Goal: Task Accomplishment & Management: Use online tool/utility

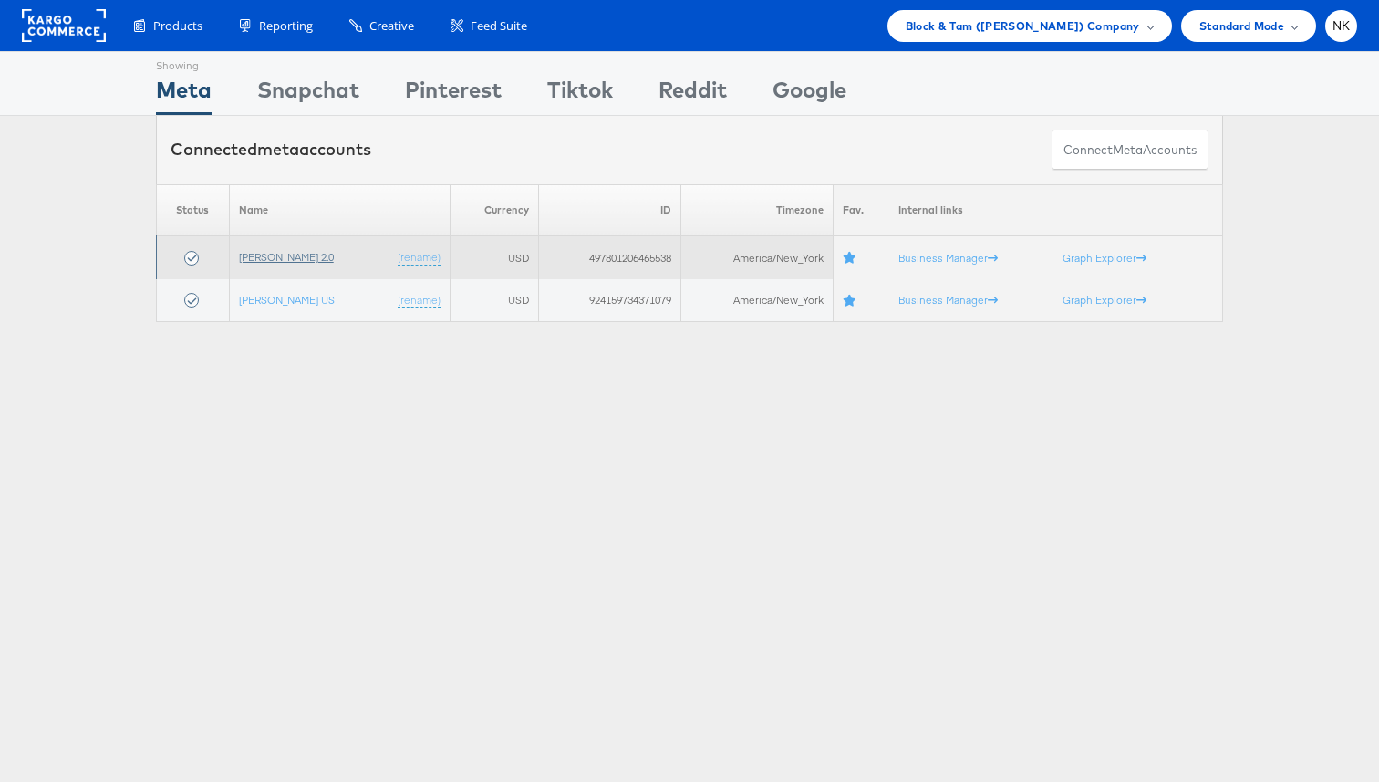
click at [303, 262] on link "[PERSON_NAME] 2.0" at bounding box center [286, 257] width 95 height 14
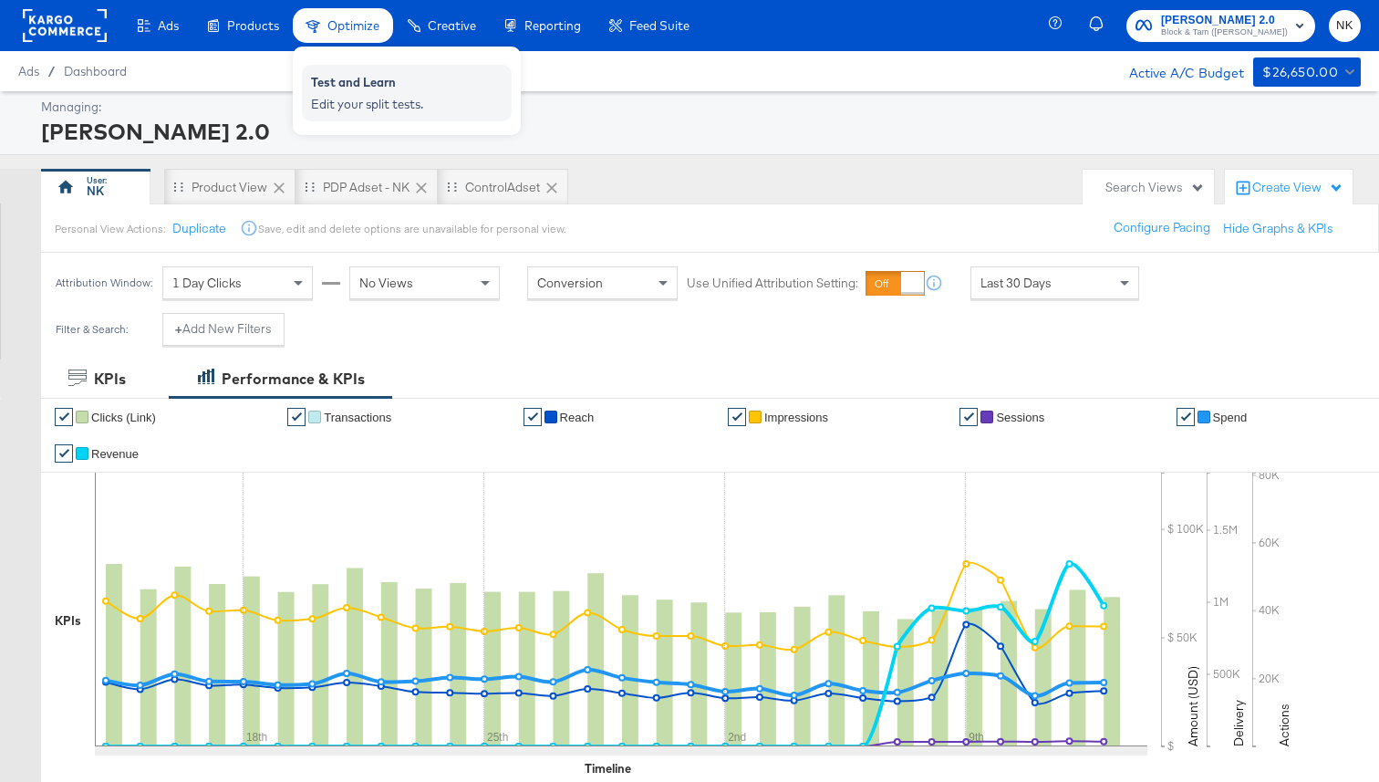
click at [342, 84] on div "Test and Learn" at bounding box center [407, 85] width 192 height 22
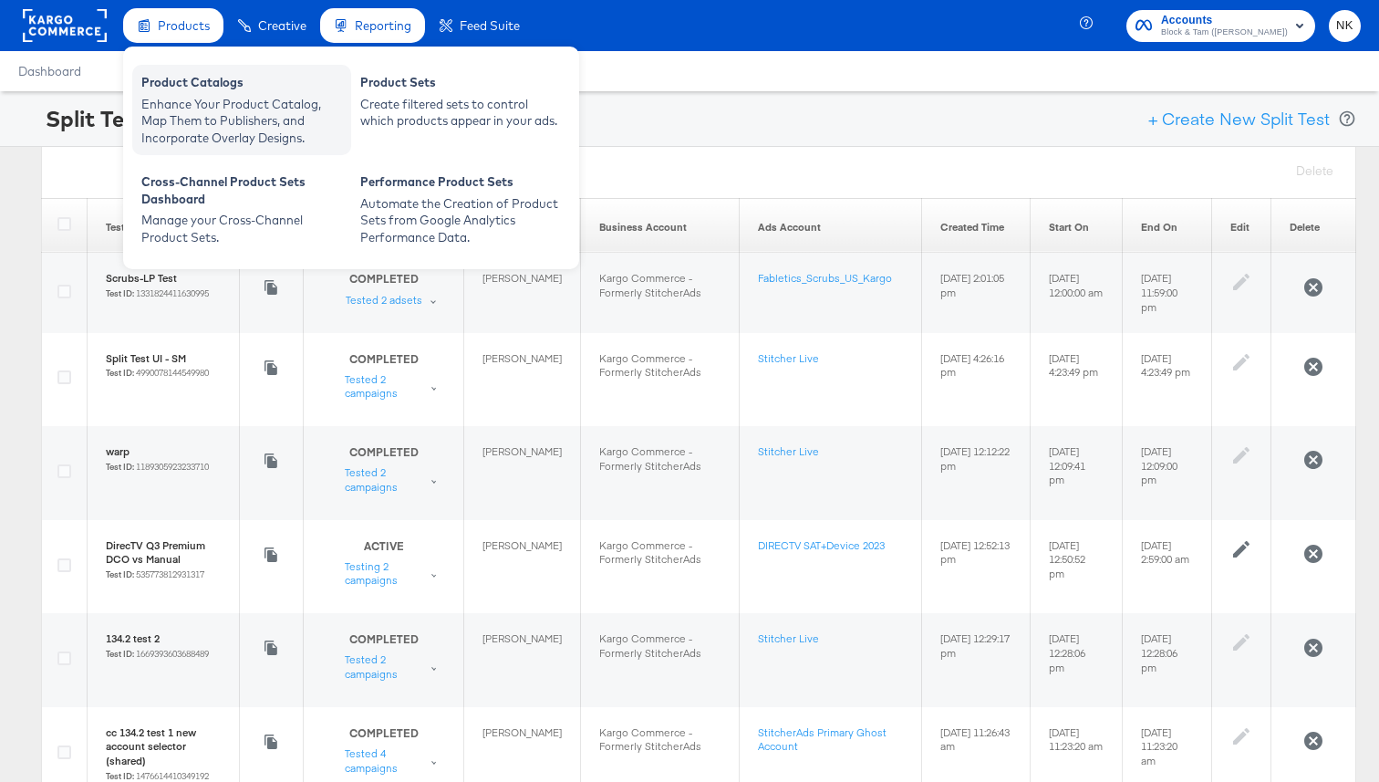
click at [156, 94] on div "Product Catalogs" at bounding box center [241, 85] width 201 height 22
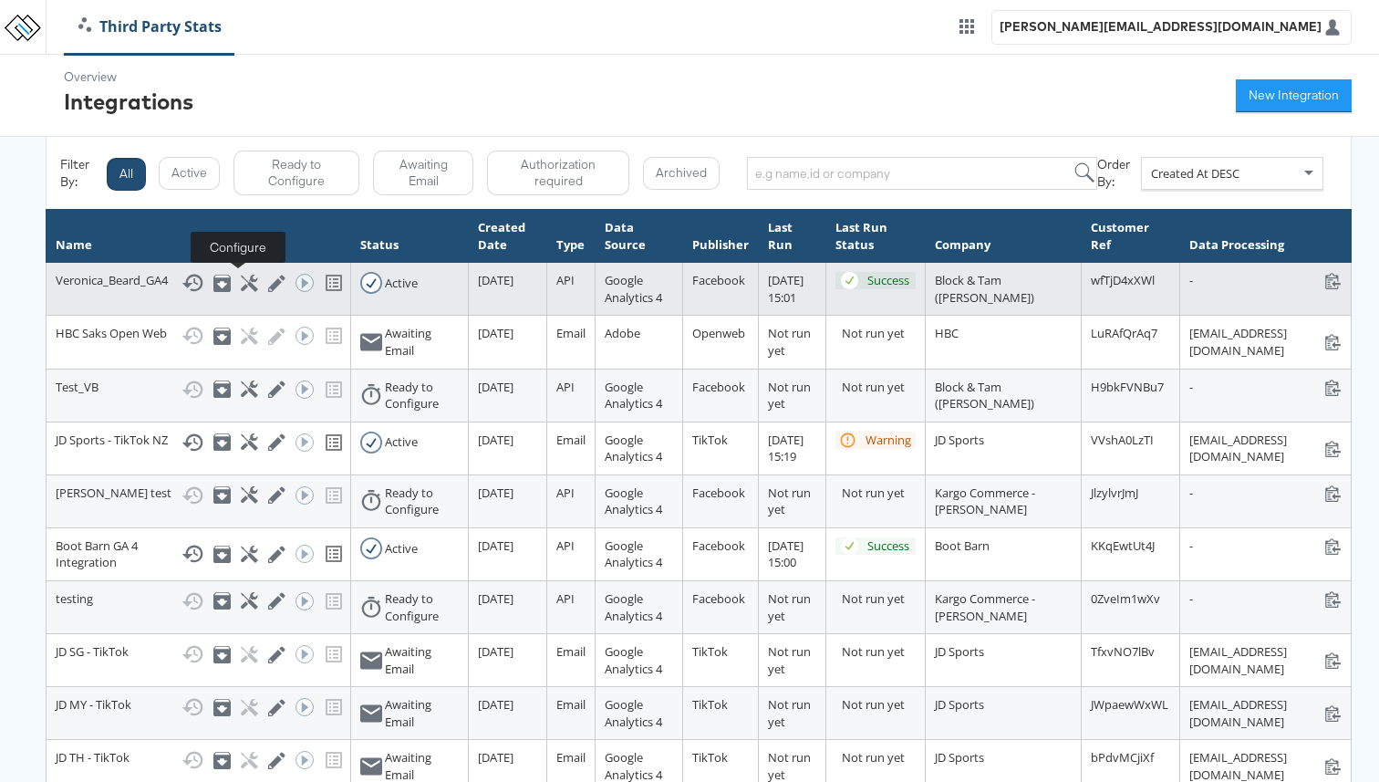
click at [241, 288] on icon at bounding box center [249, 283] width 17 height 17
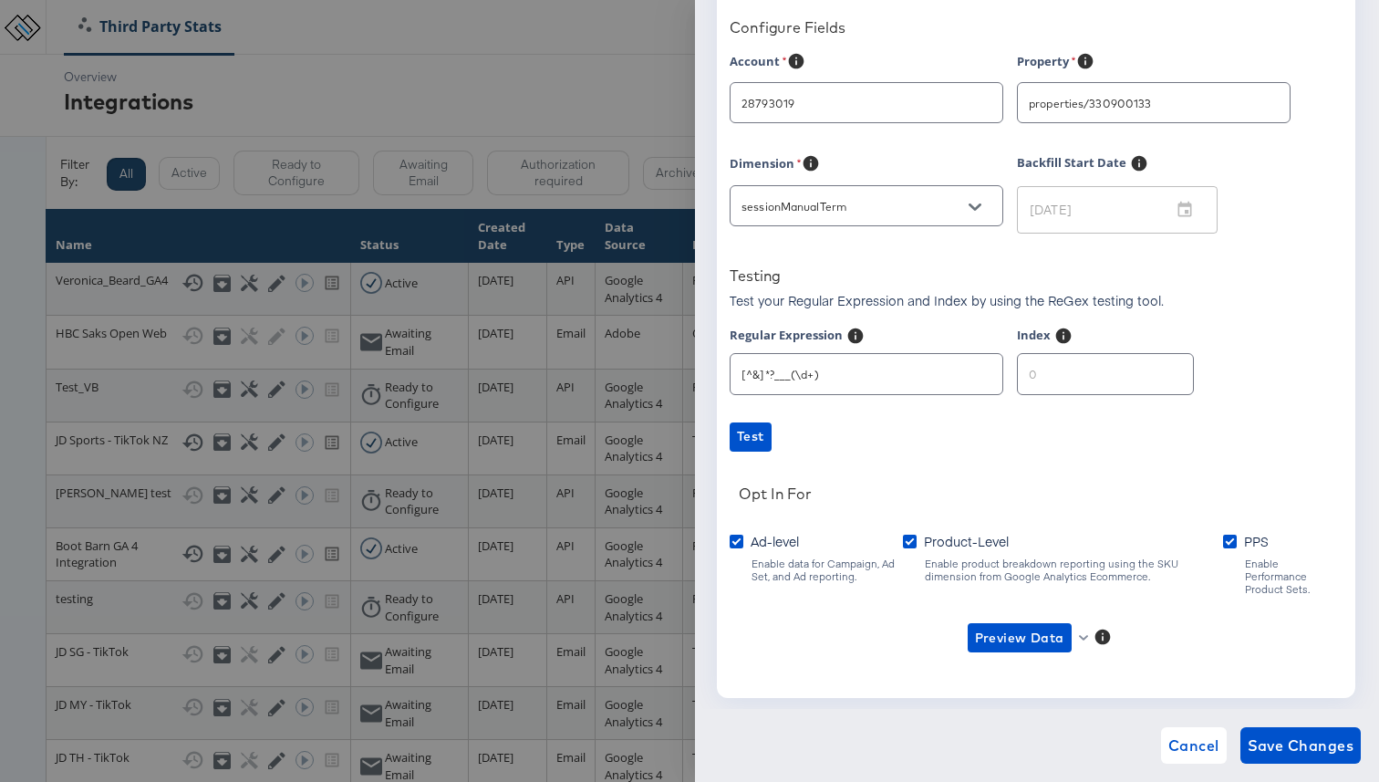
scroll to position [161, 0]
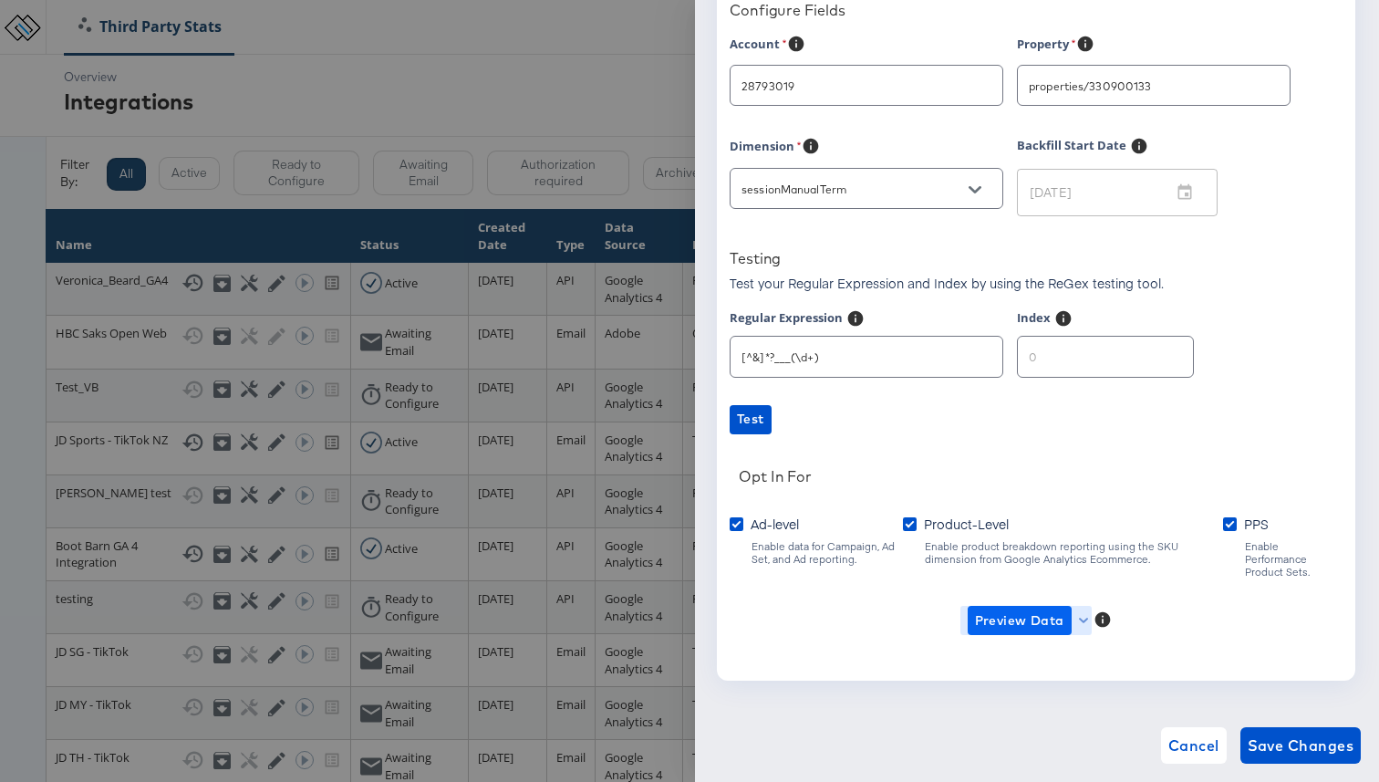
type input "Veronica Beard"
click at [1070, 606] on button "Preview Data" at bounding box center [1020, 620] width 104 height 29
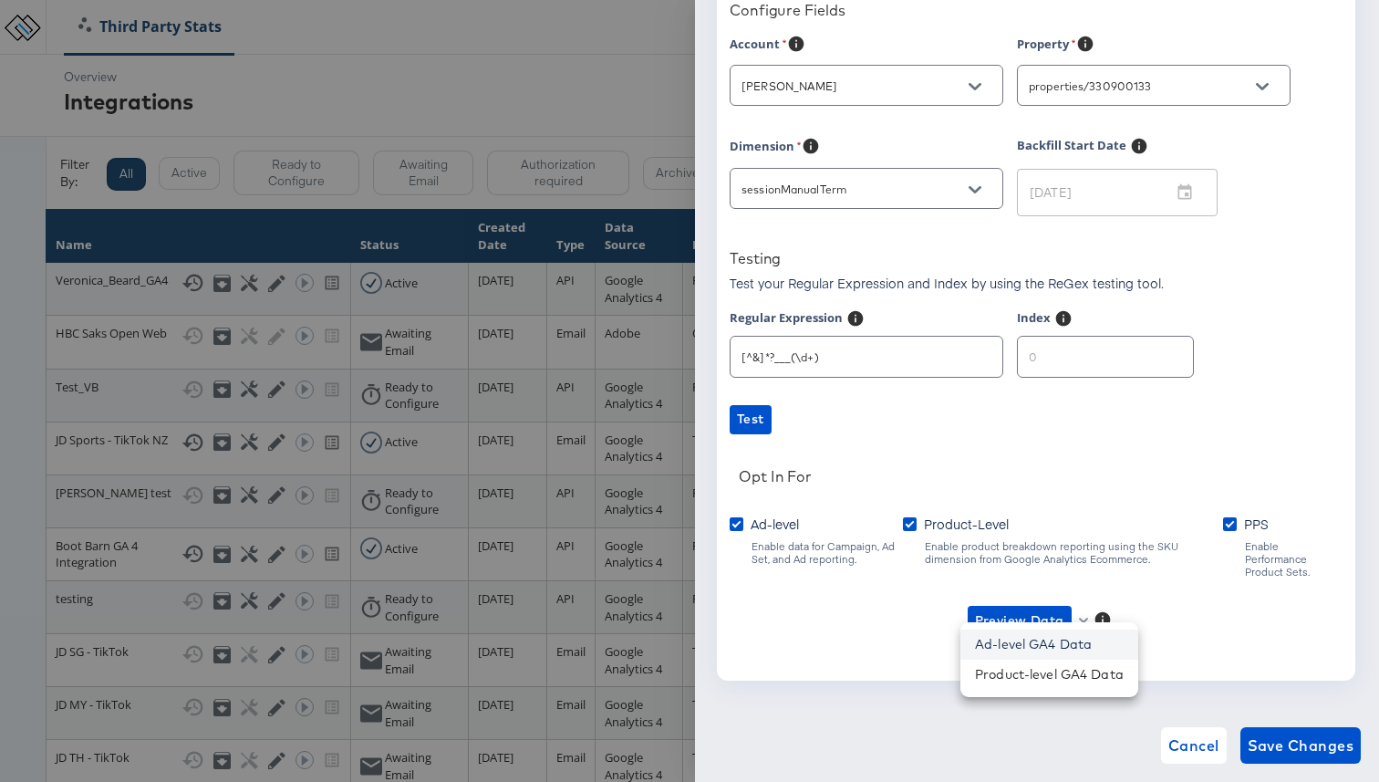
click at [1061, 641] on li "Ad-level GA4 Data" at bounding box center [1049, 644] width 178 height 30
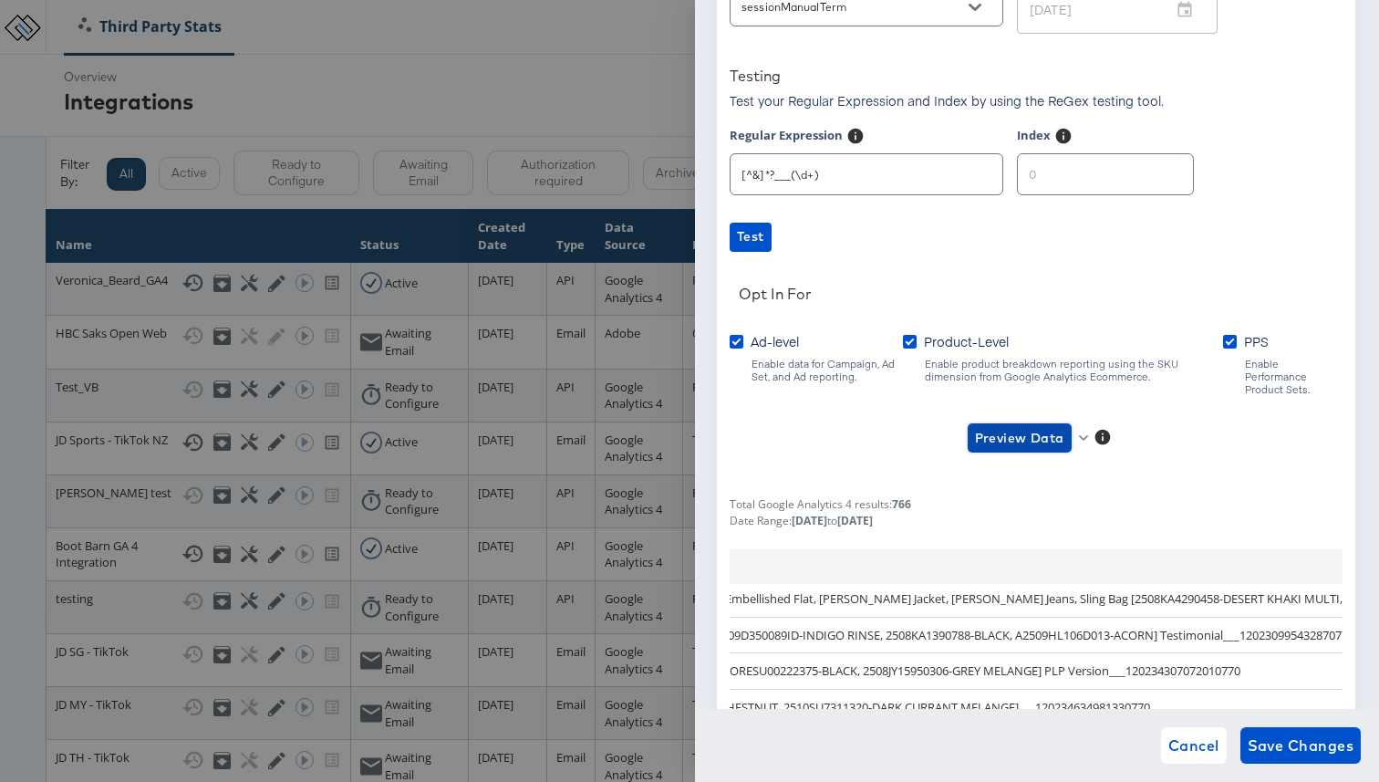
scroll to position [434, 0]
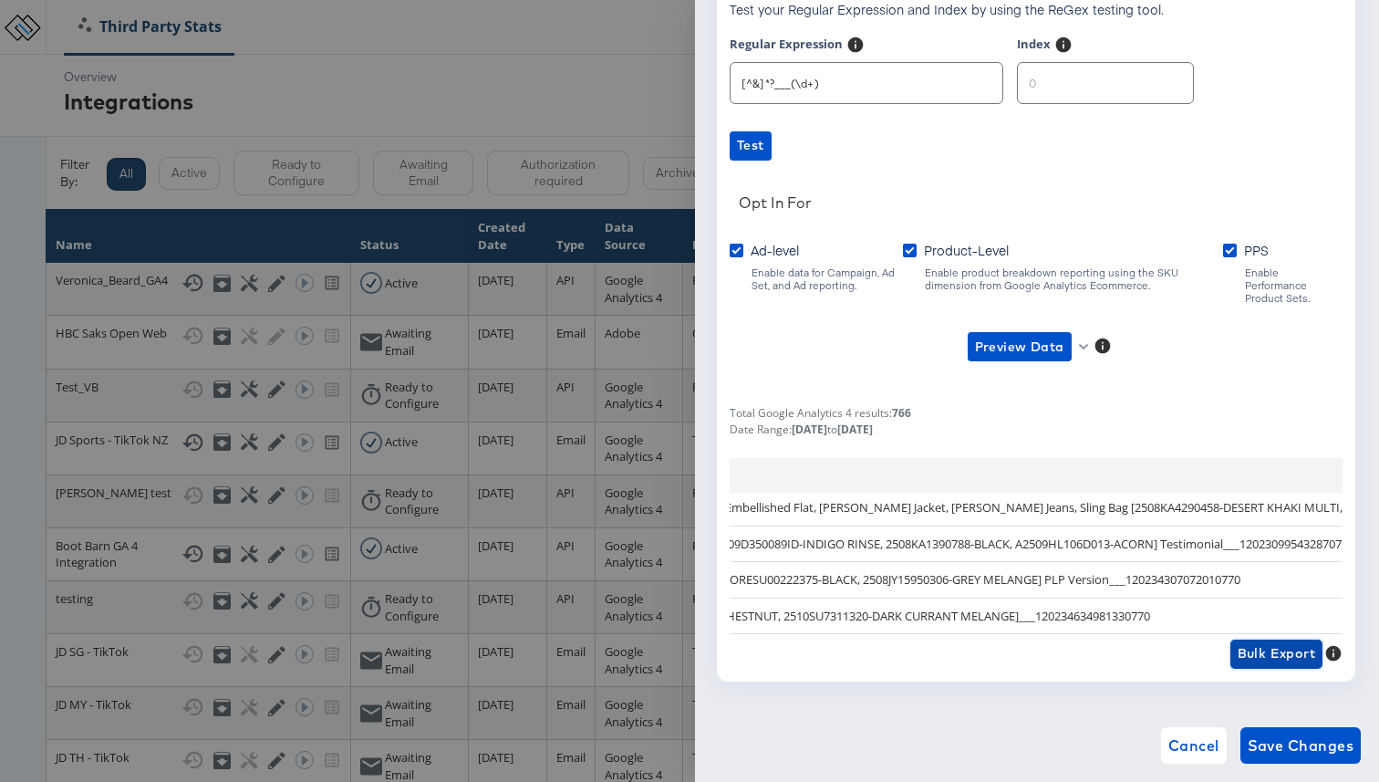
click at [1262, 642] on span "Bulk Export" at bounding box center [1277, 653] width 78 height 23
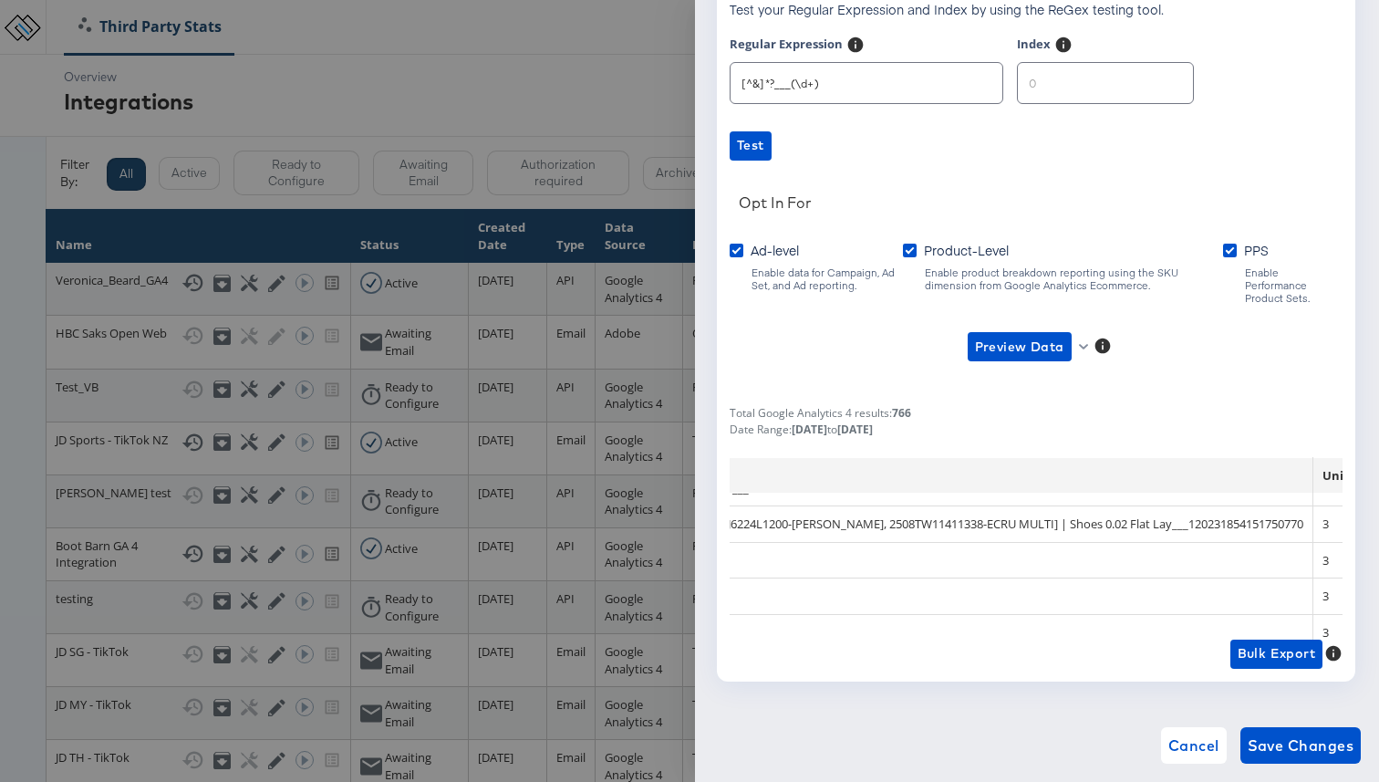
scroll to position [817, 2022]
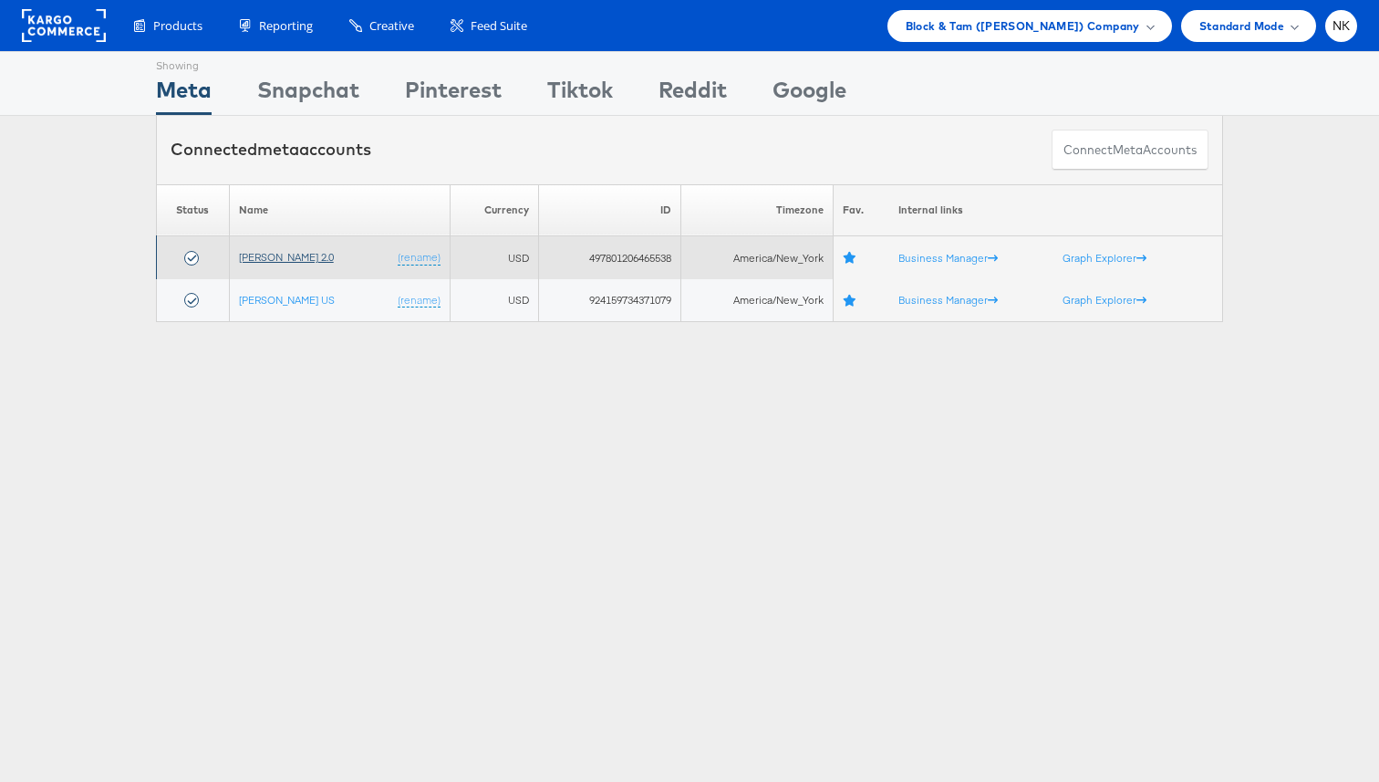
click at [318, 257] on link "[PERSON_NAME] 2.0" at bounding box center [286, 257] width 95 height 14
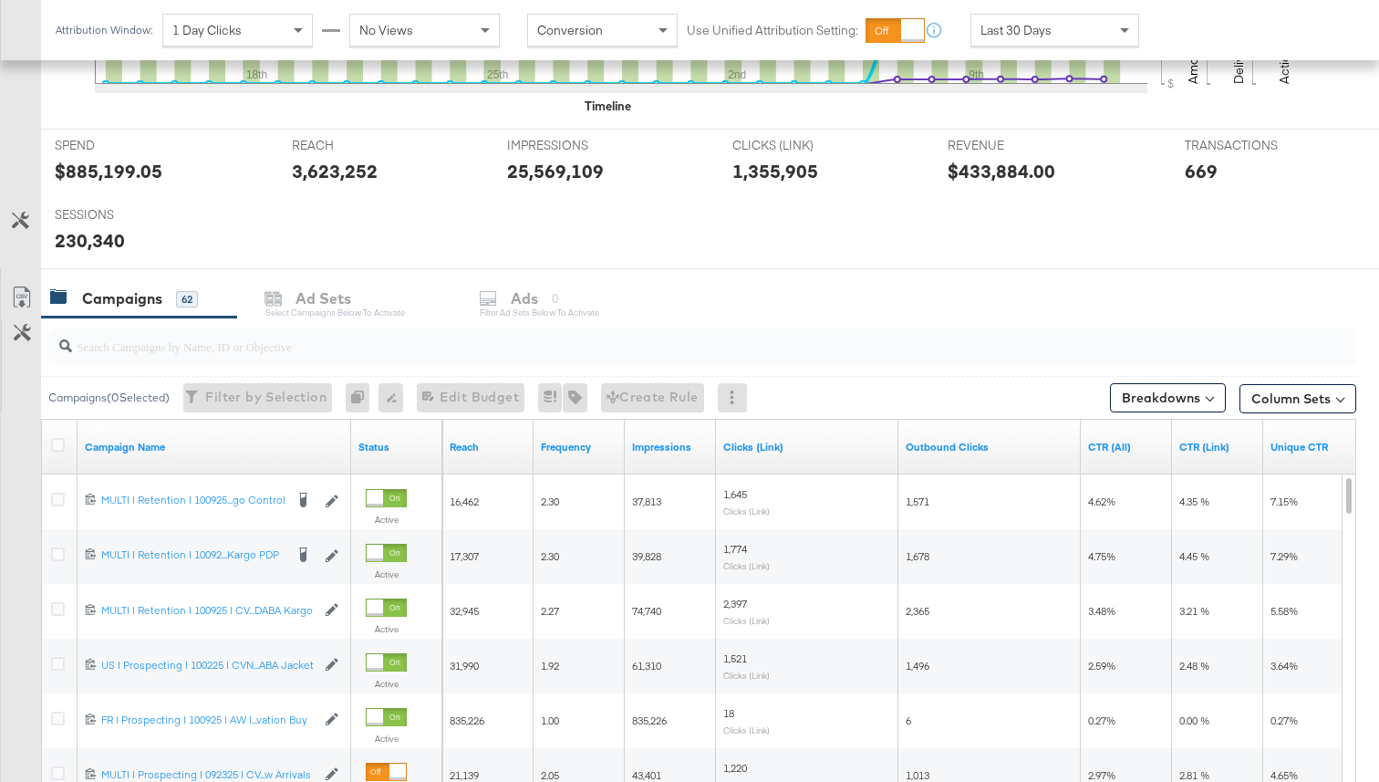
scroll to position [696, 0]
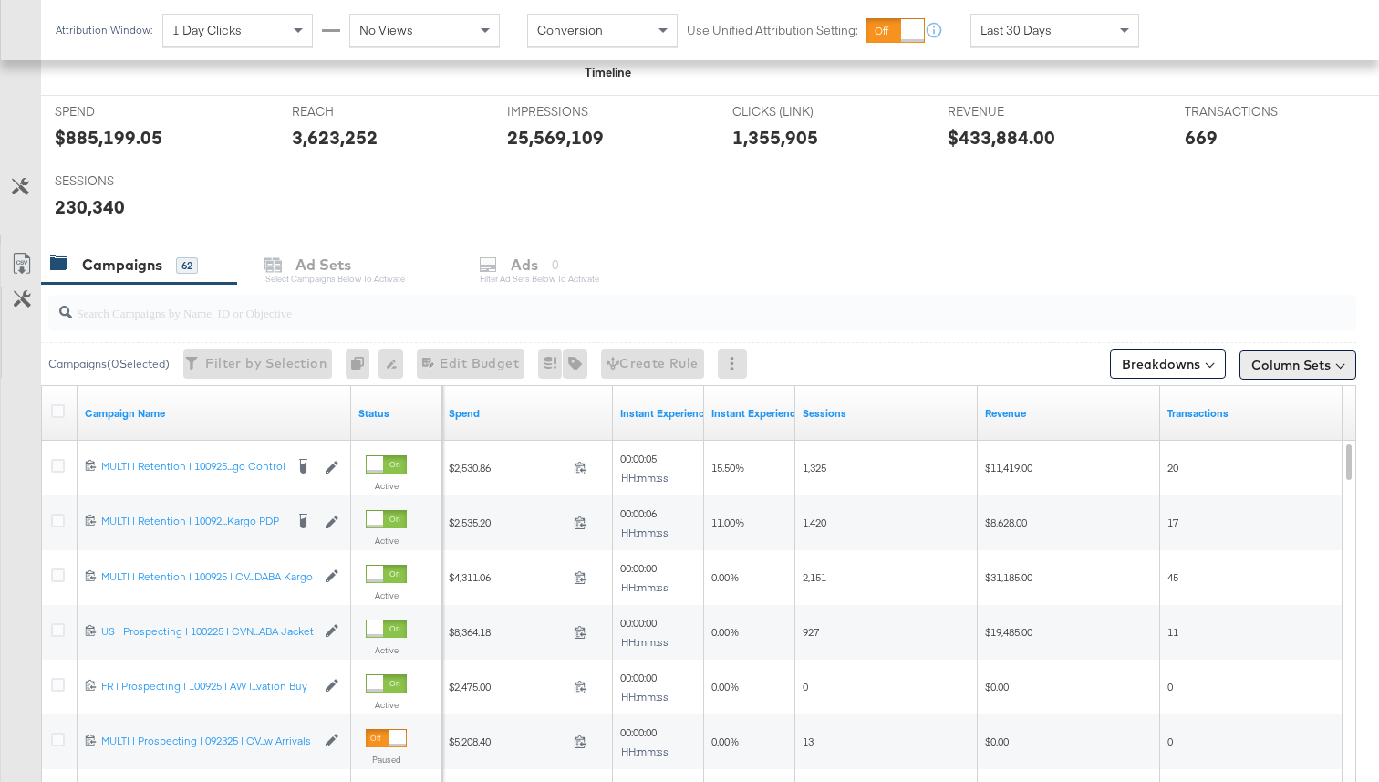
click at [1304, 372] on button "Column Sets" at bounding box center [1298, 364] width 117 height 29
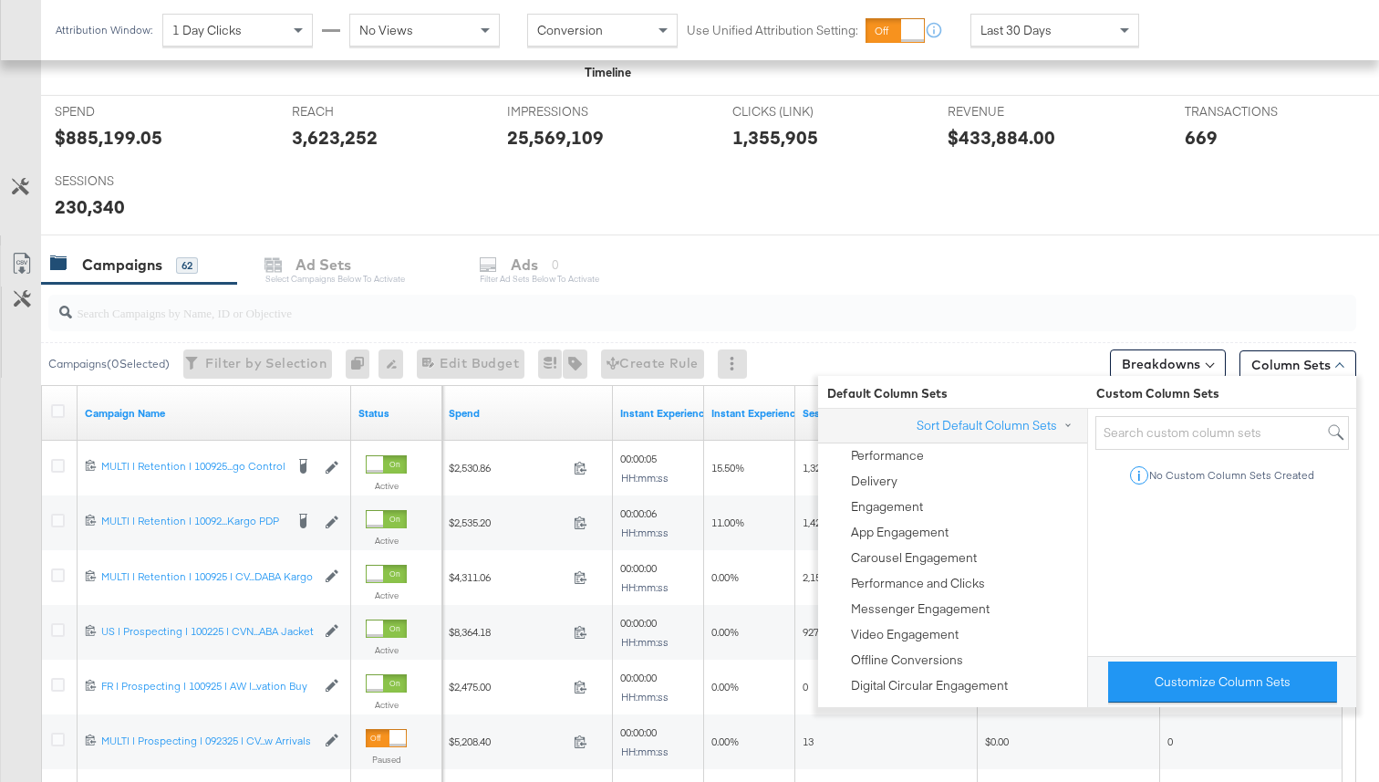
click at [1209, 366] on span at bounding box center [1209, 363] width 8 height 8
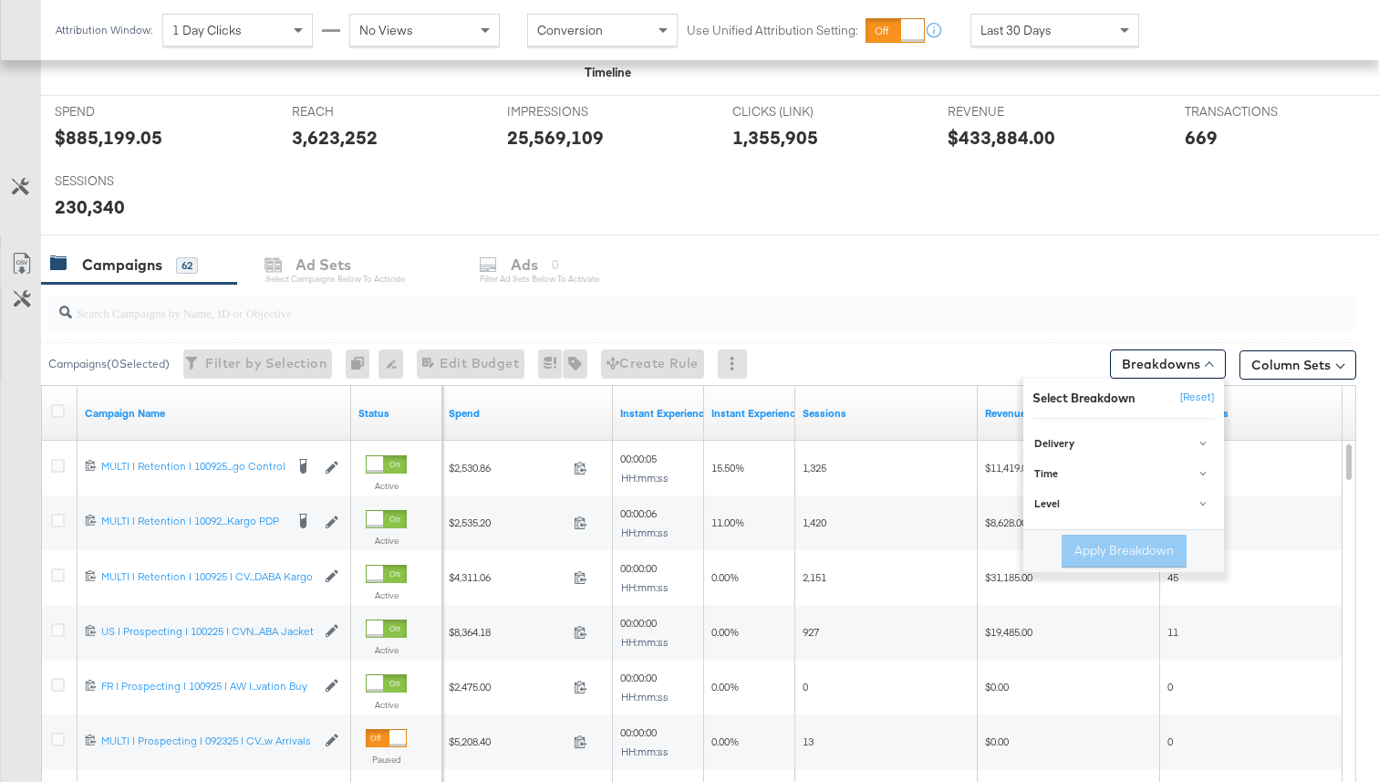
click at [1209, 366] on span at bounding box center [1209, 366] width 8 height 8
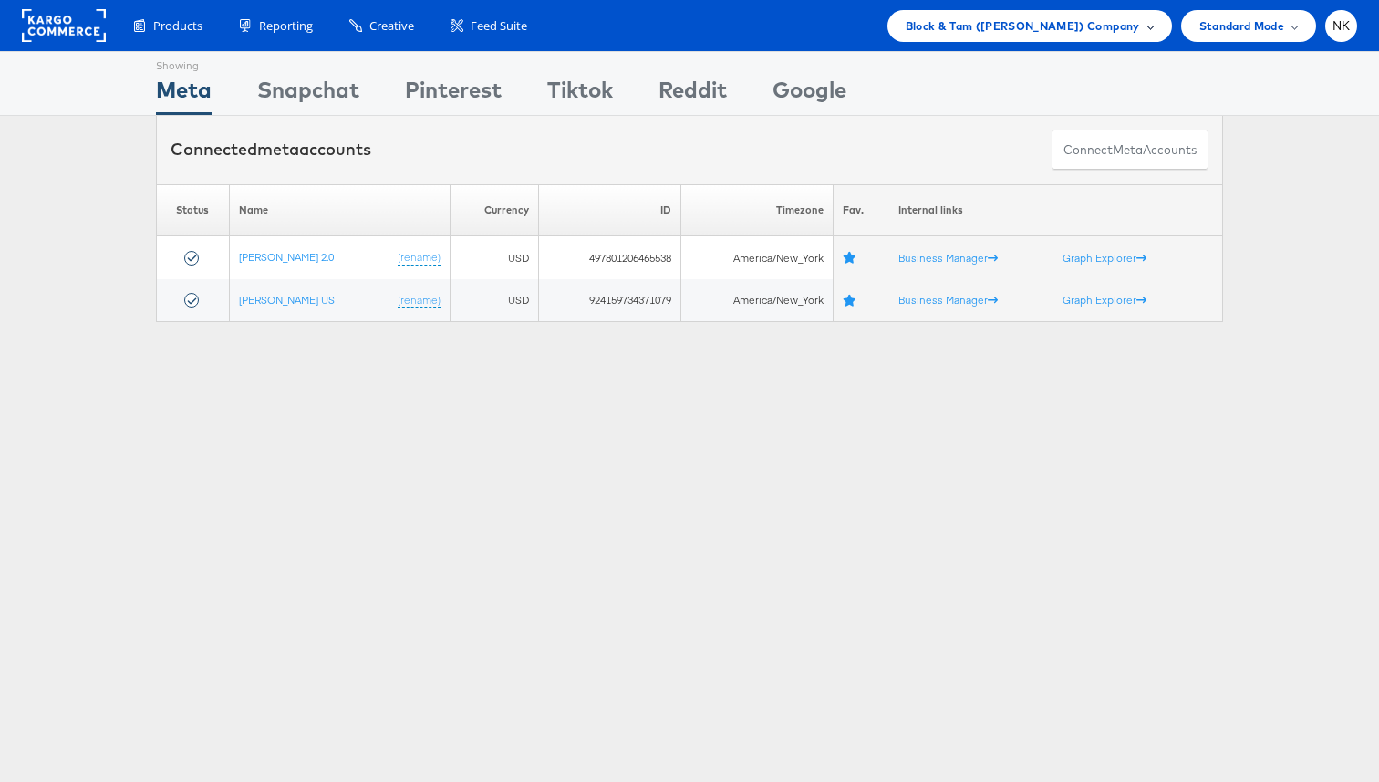
click at [940, 26] on span "Block & Tam ([PERSON_NAME]) Company" at bounding box center [1023, 25] width 234 height 19
click at [1080, 24] on span "Block & Tam ([PERSON_NAME]) Company" at bounding box center [1023, 25] width 234 height 19
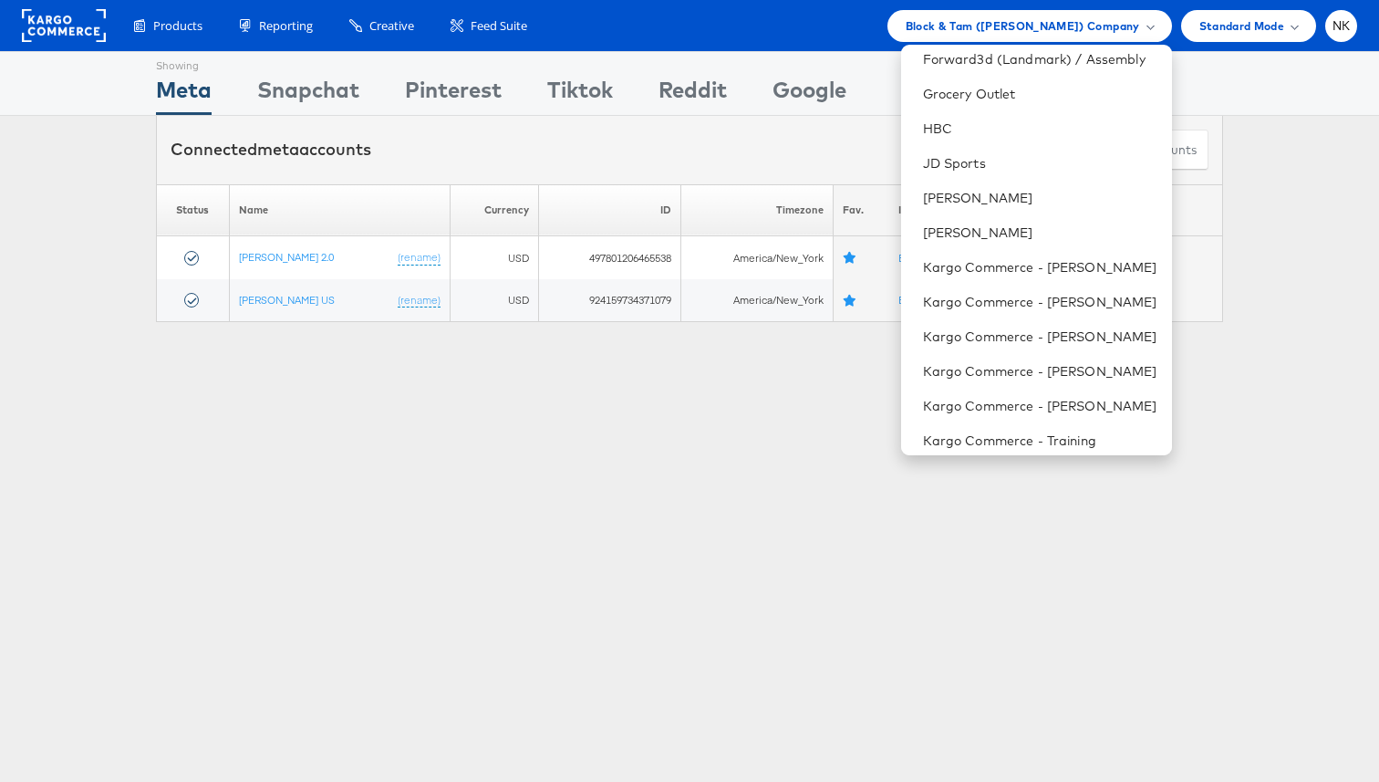
scroll to position [862, 0]
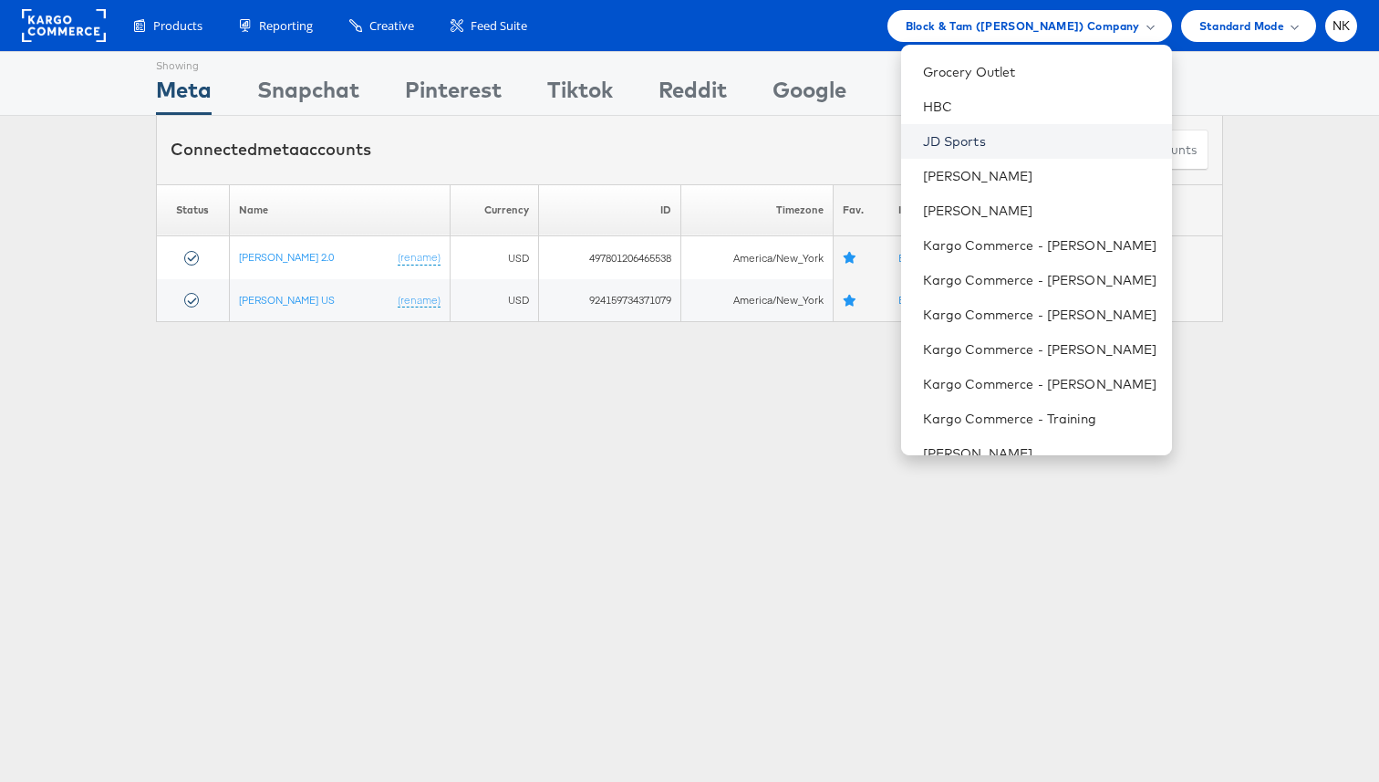
click at [1002, 146] on link "JD Sports" at bounding box center [1040, 141] width 234 height 18
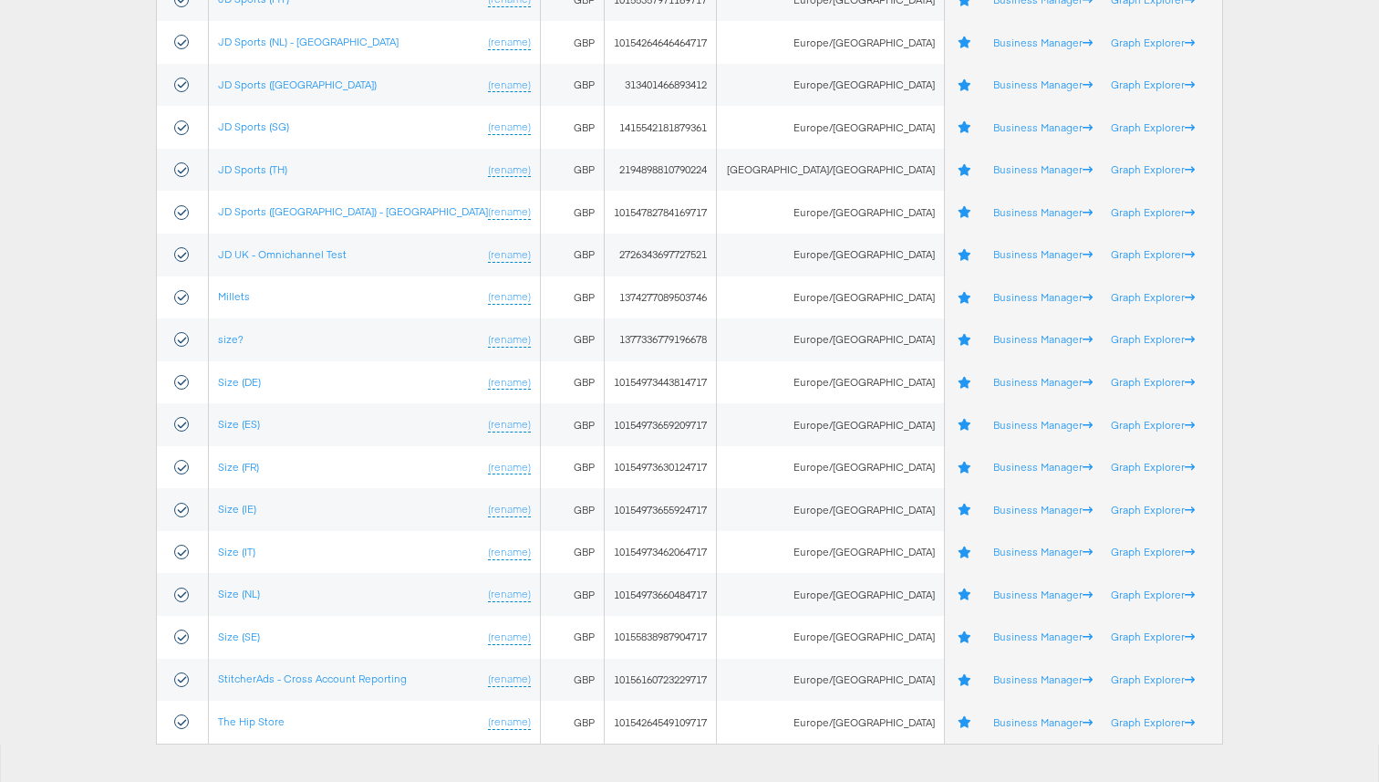
scroll to position [888, 0]
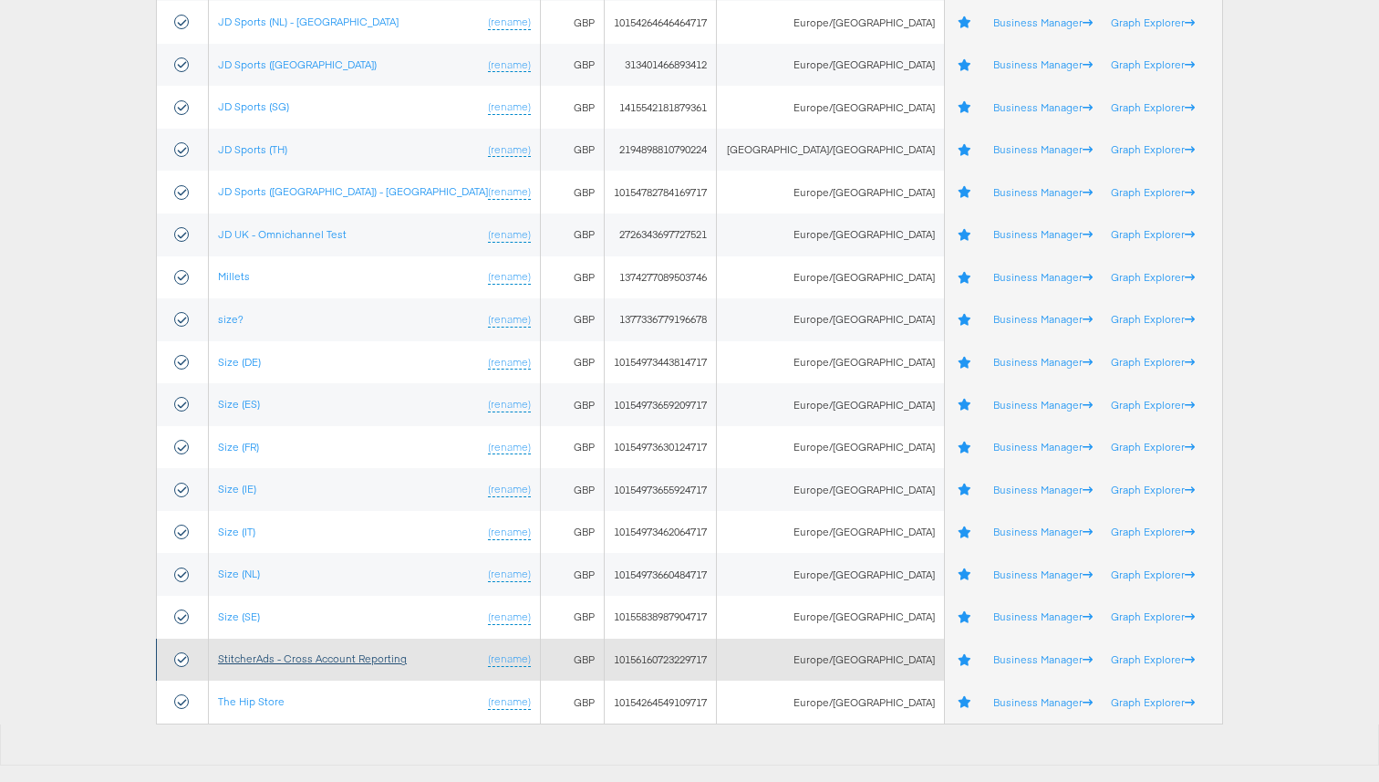
click at [278, 653] on link "StitcherAds - Cross Account Reporting" at bounding box center [312, 658] width 189 height 14
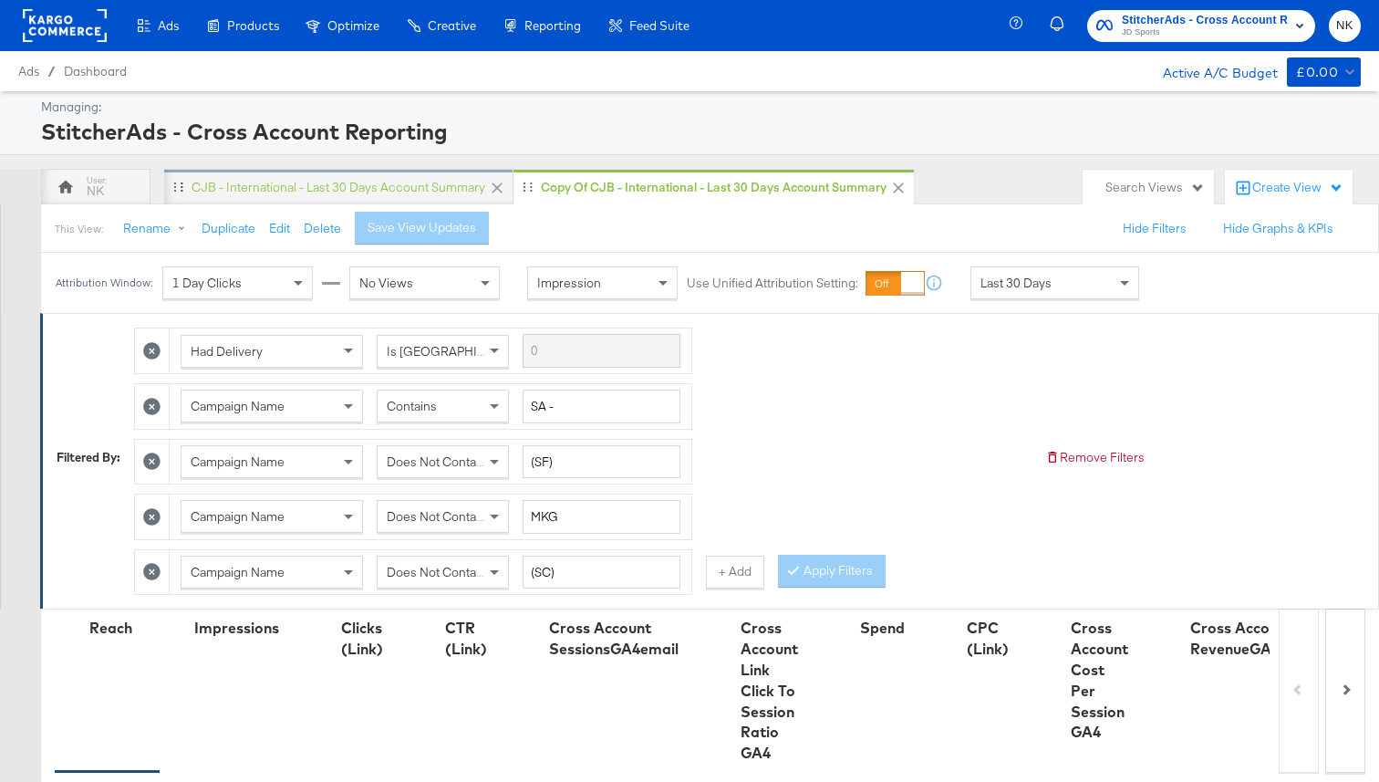
click at [324, 181] on div "CJB - International - Last 30 days Account Summary" at bounding box center [339, 187] width 294 height 17
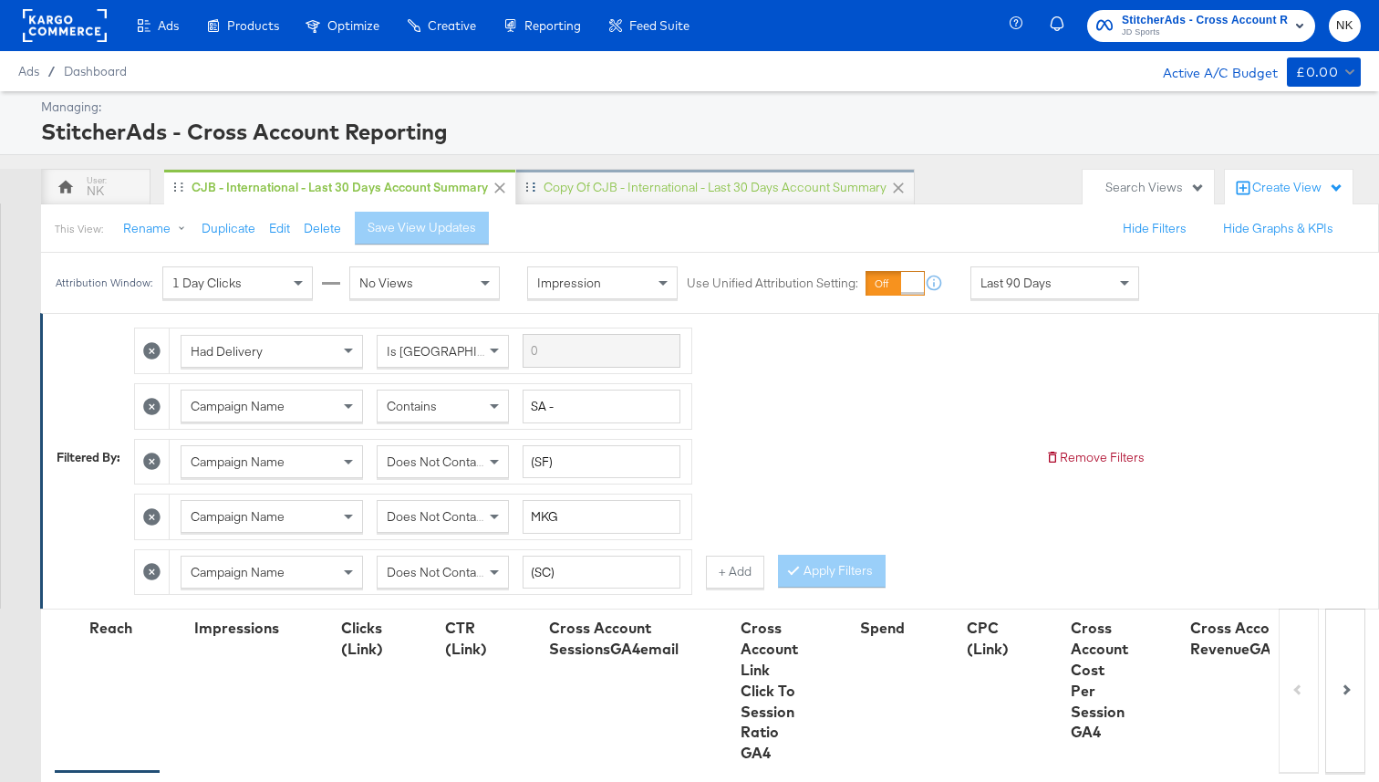
click at [571, 193] on div "Copy of CJB - International - Last 30 days Account Summary" at bounding box center [715, 187] width 343 height 17
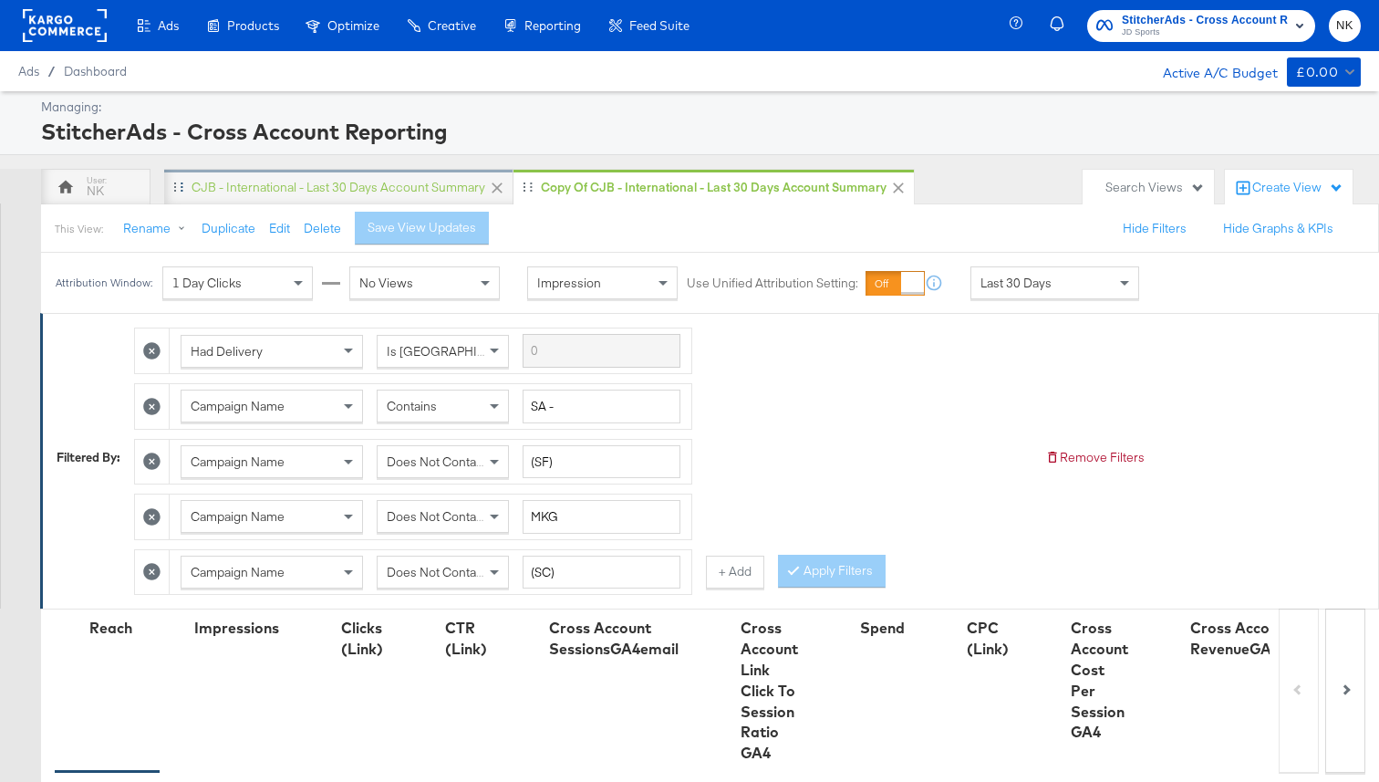
click at [252, 190] on div "CJB - International - Last 30 days Account Summary" at bounding box center [339, 187] width 294 height 17
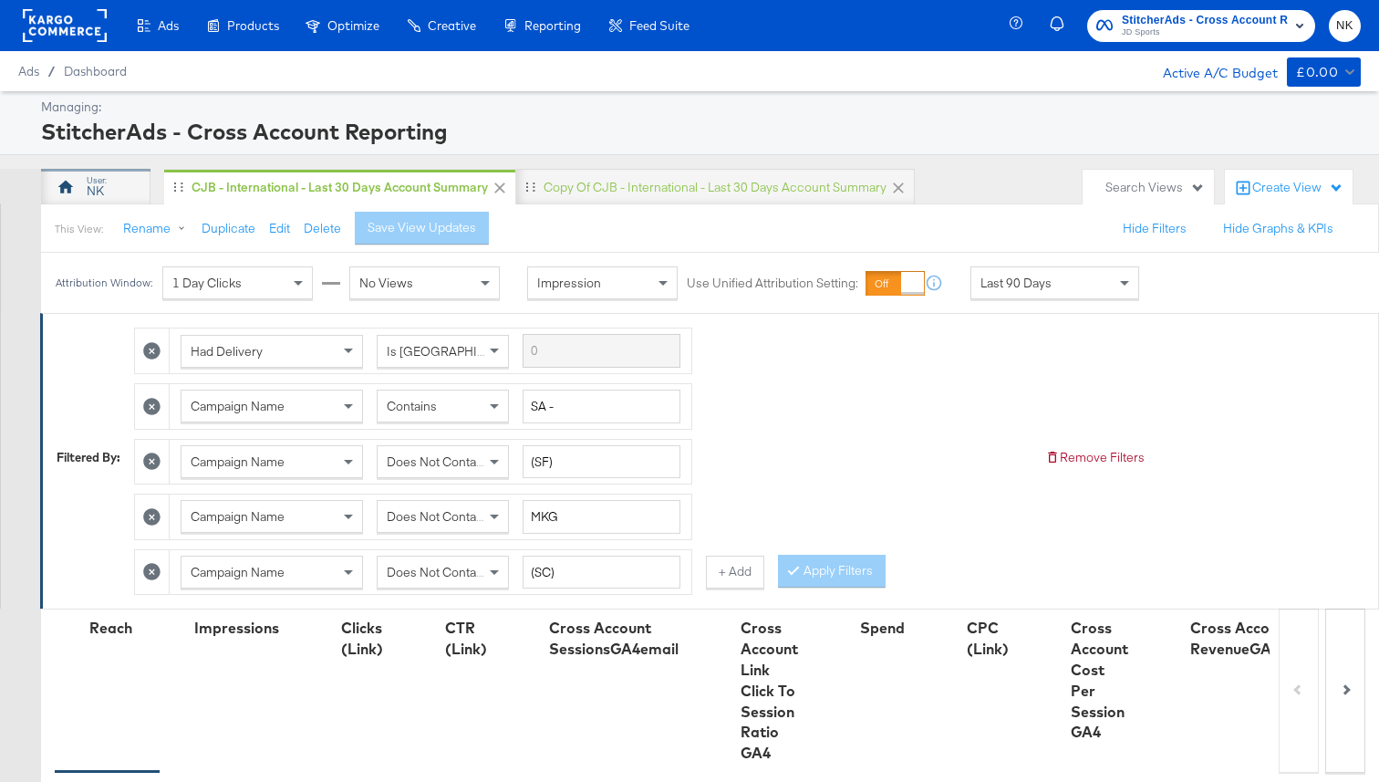
click at [113, 186] on div "NK" at bounding box center [95, 187] width 109 height 36
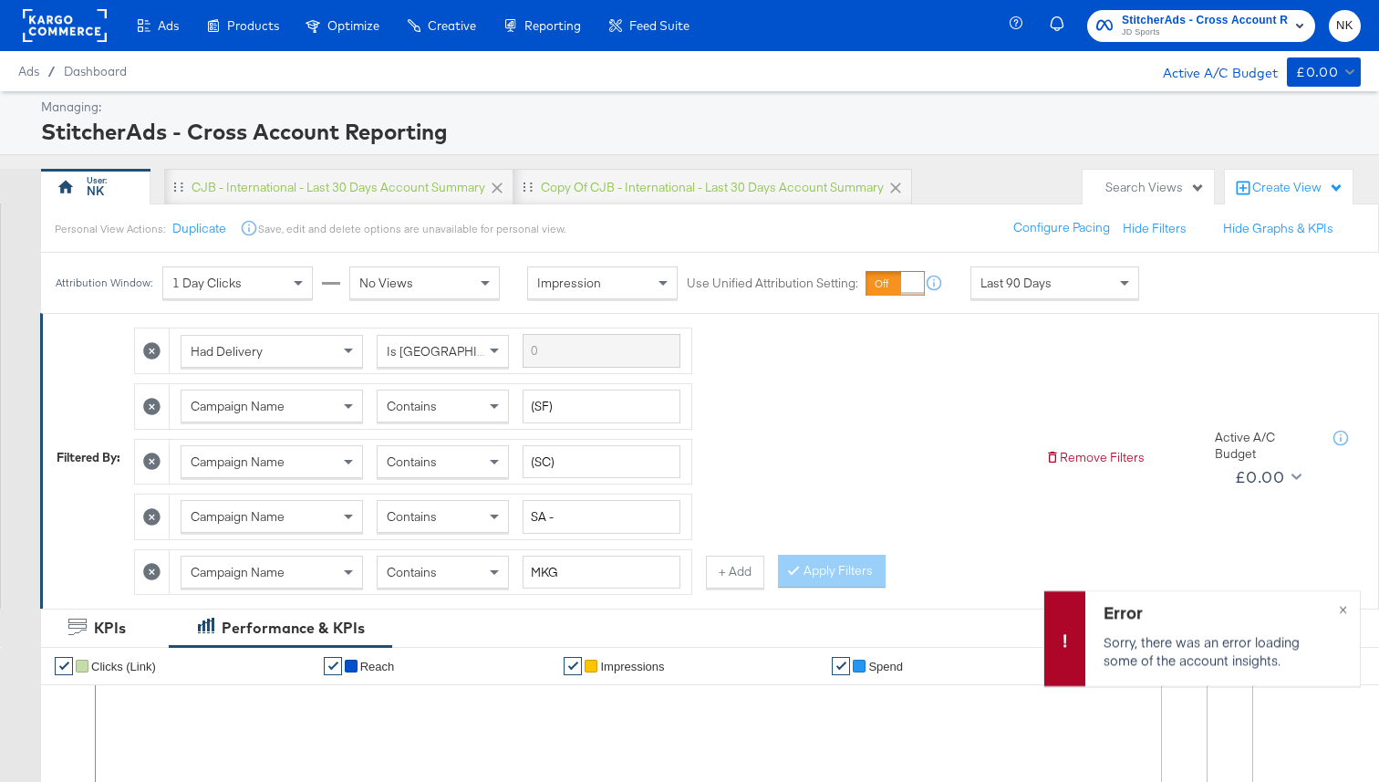
click at [987, 292] on div "Last 90 Days" at bounding box center [1054, 282] width 167 height 31
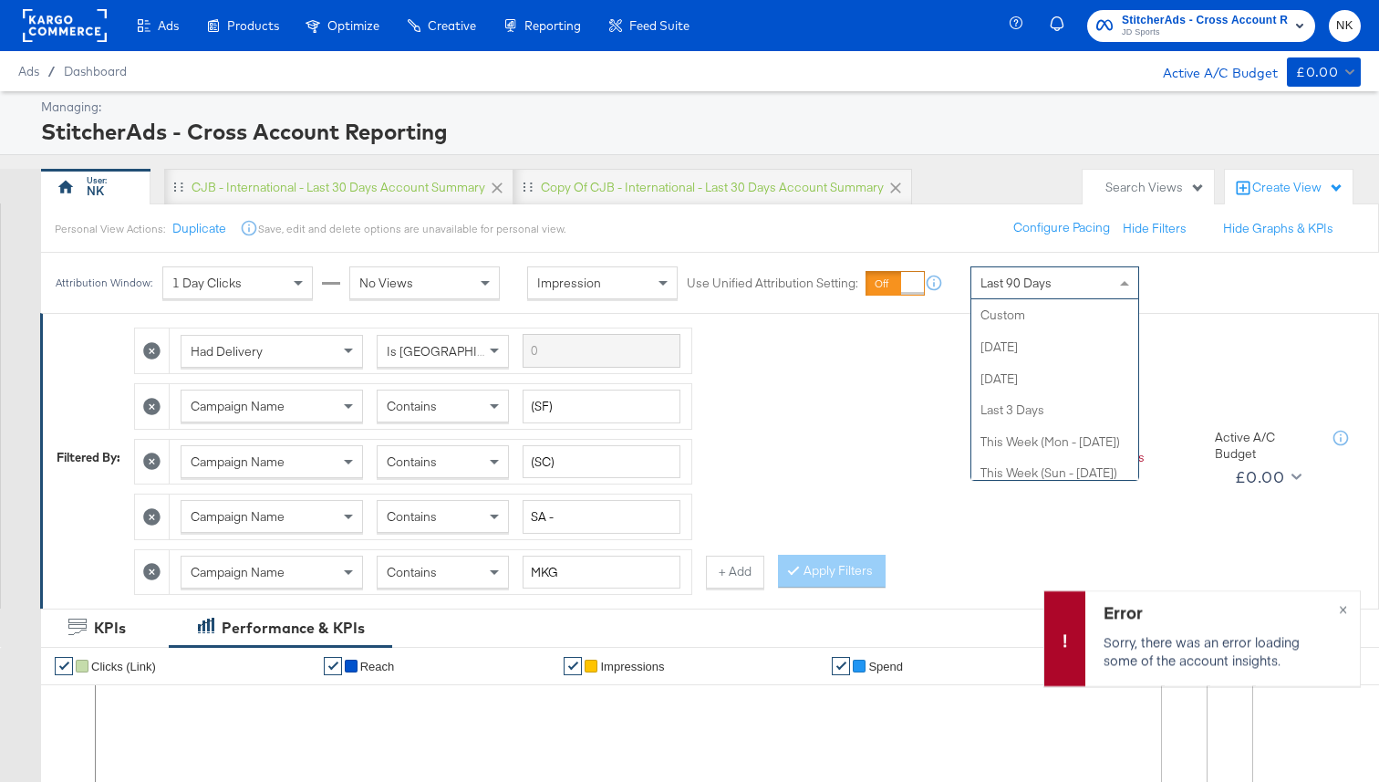
scroll to position [355, 0]
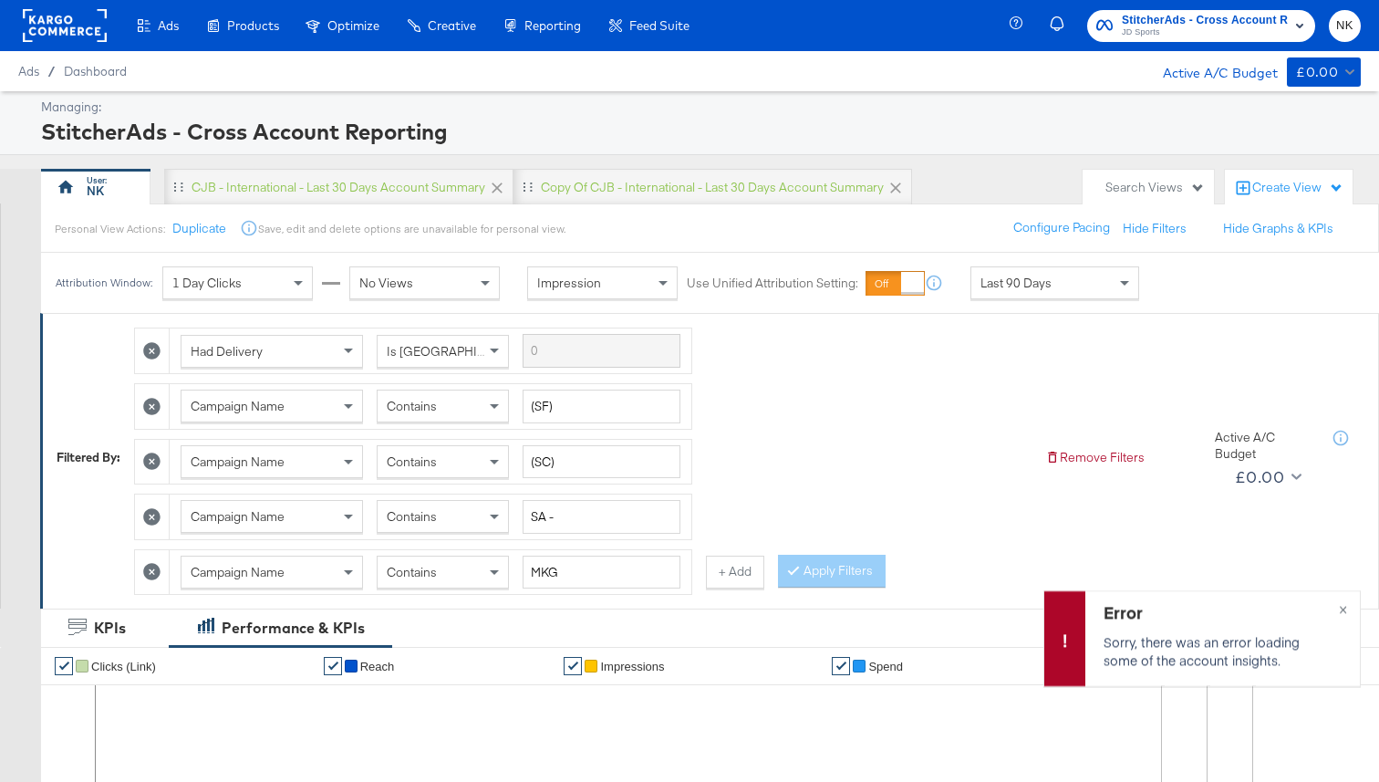
click at [974, 234] on div "Personal View Actions: Duplicate Save, edit and delete options are unavailable …" at bounding box center [709, 227] width 1339 height 49
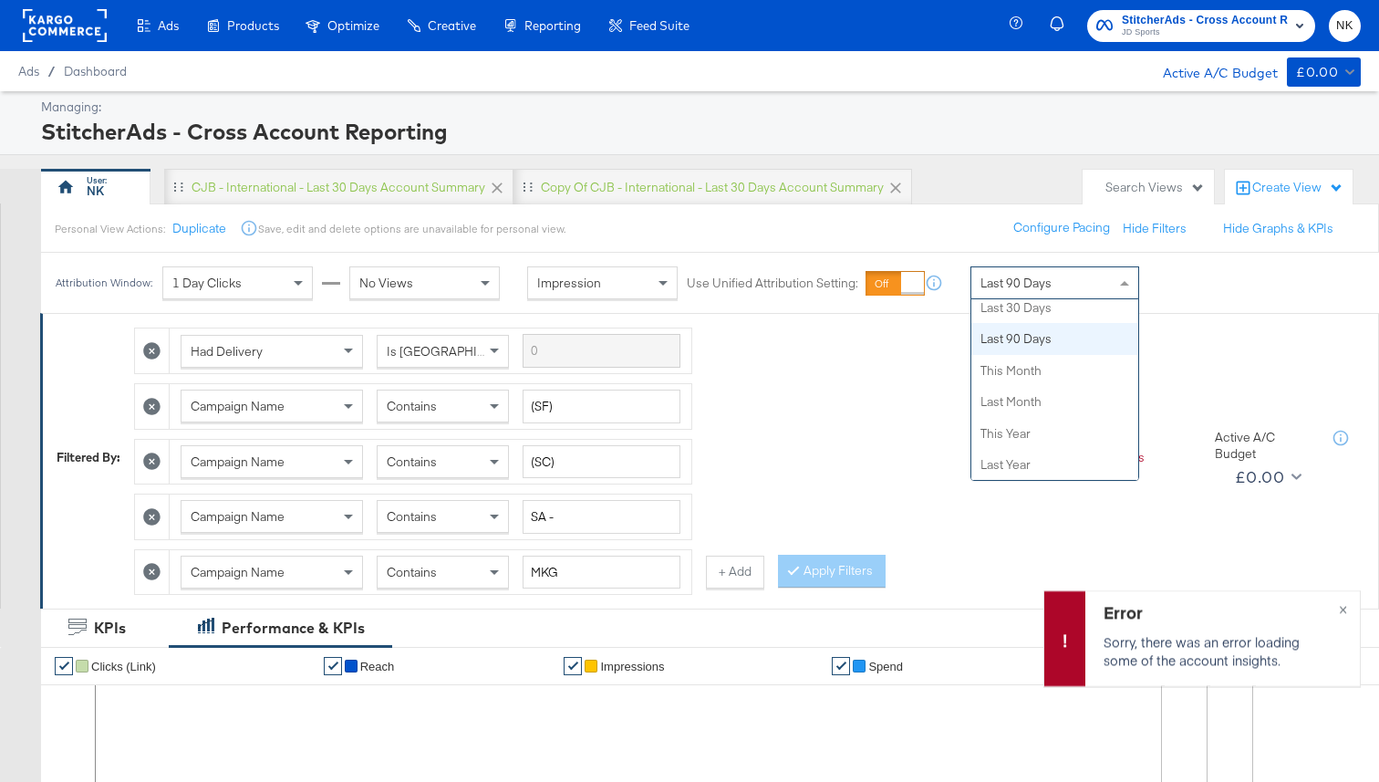
click at [1008, 291] on span "Last 90 Days" at bounding box center [1016, 283] width 71 height 16
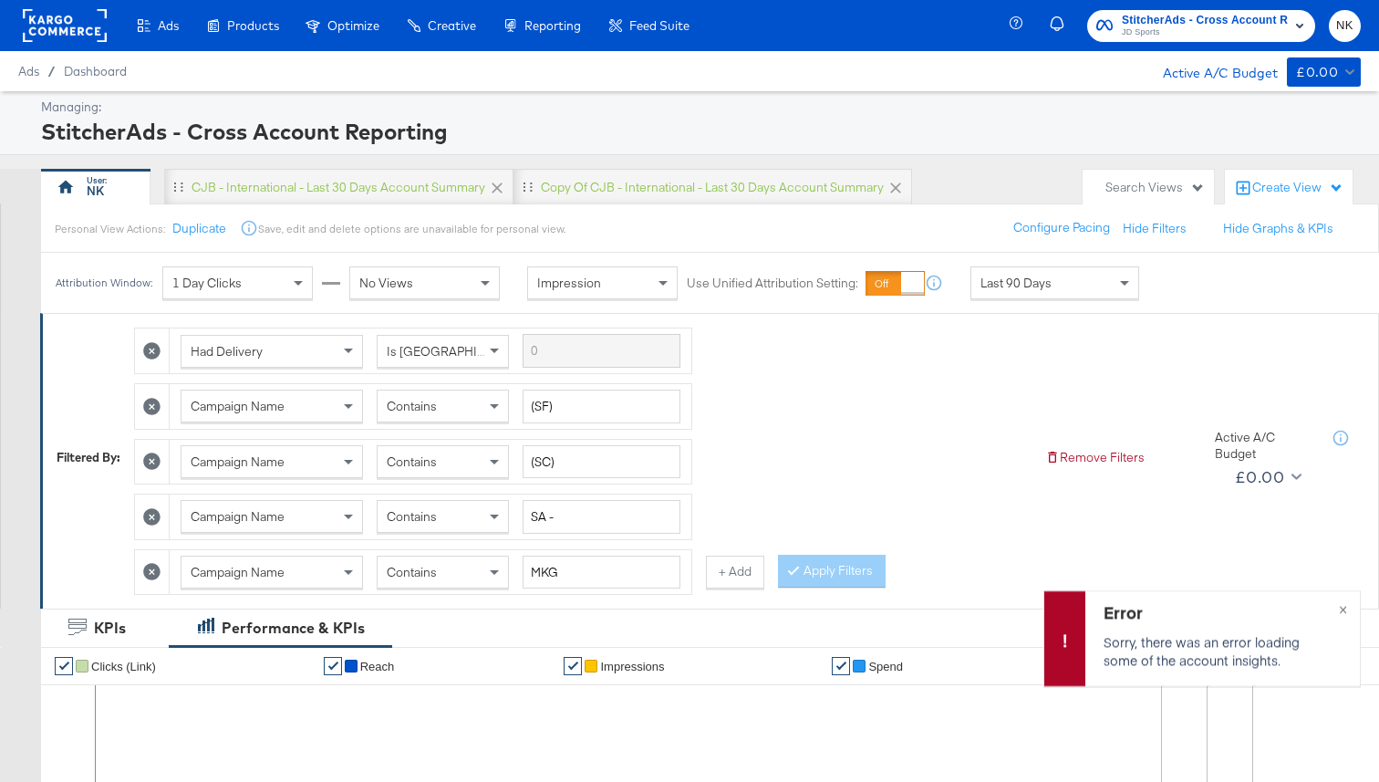
click at [993, 234] on div "Personal View Actions: Duplicate Save, edit and delete options are unavailable …" at bounding box center [709, 227] width 1339 height 49
click at [76, 39] on rect at bounding box center [65, 25] width 84 height 33
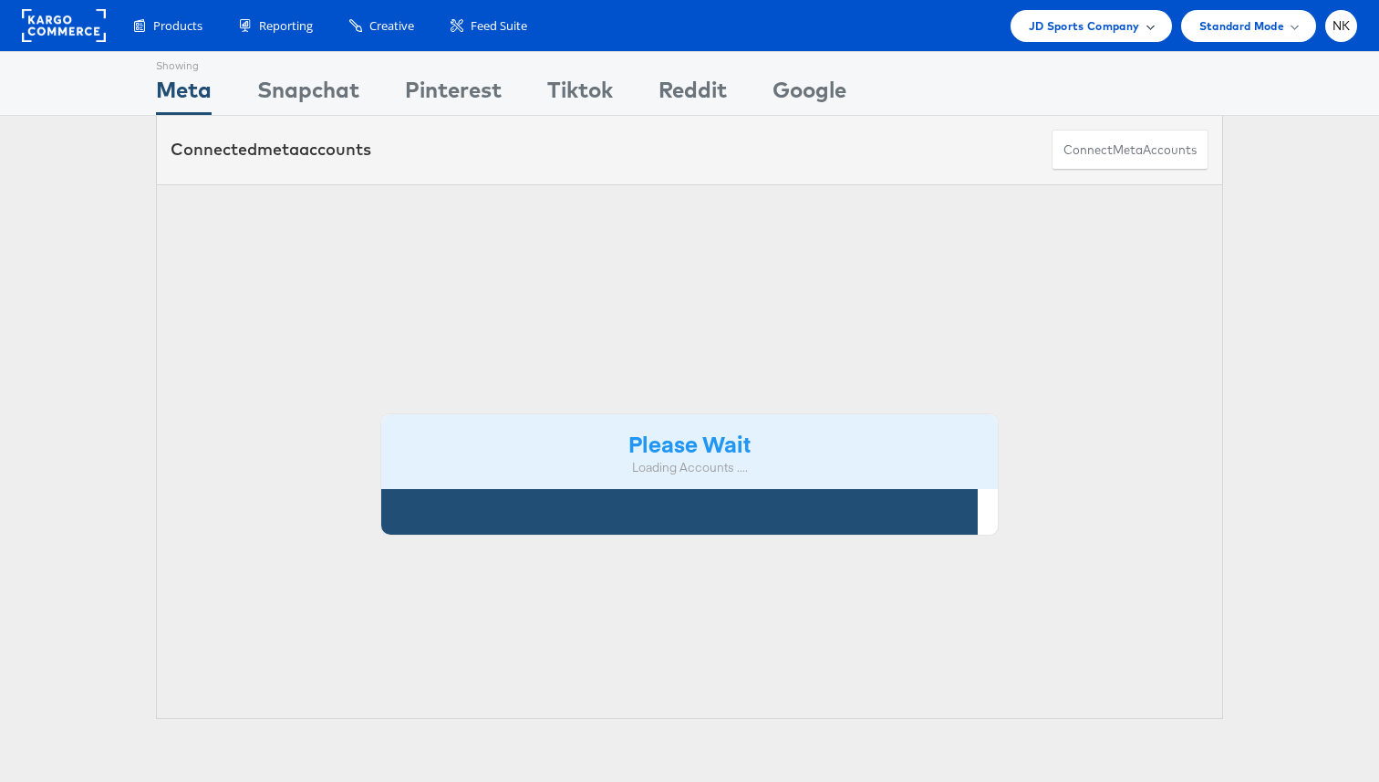
click at [1048, 22] on span "JD Sports Company" at bounding box center [1084, 25] width 111 height 19
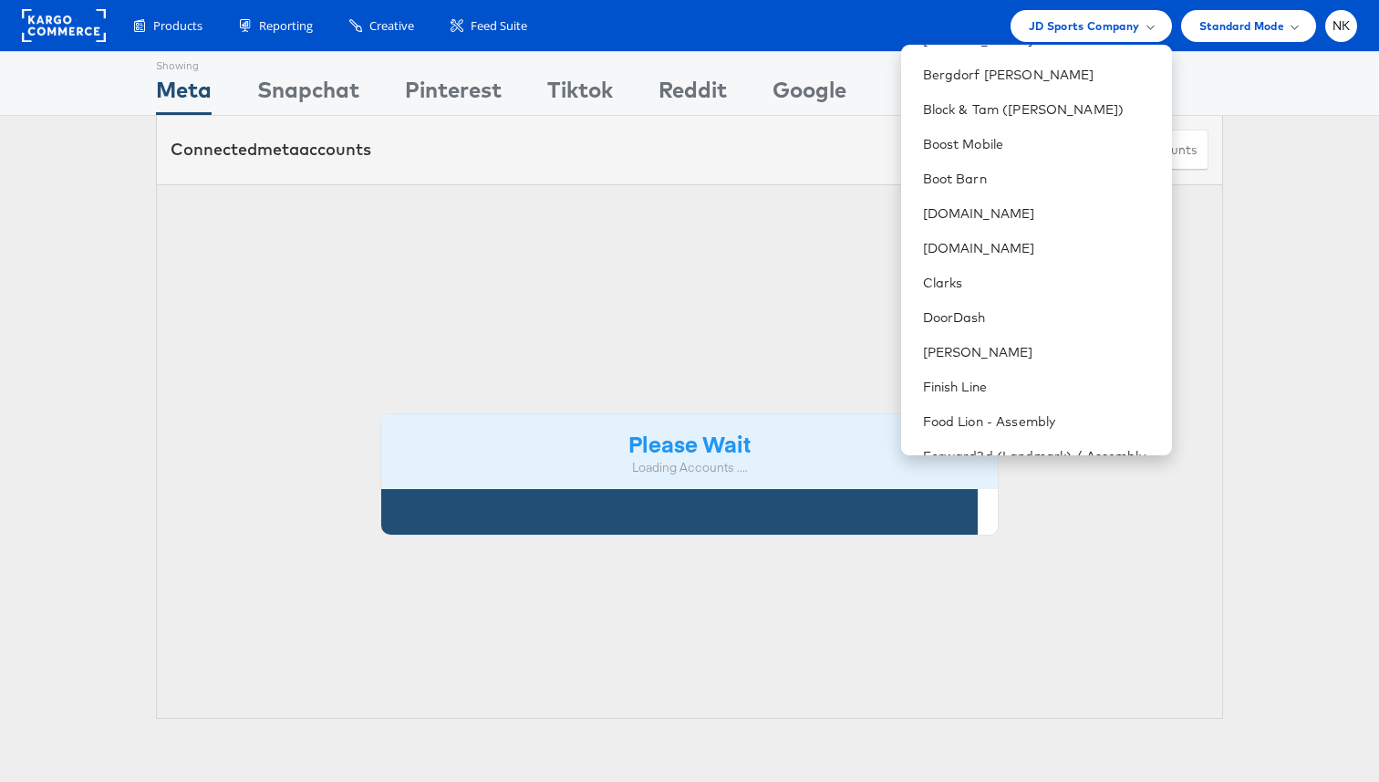
scroll to position [667, 0]
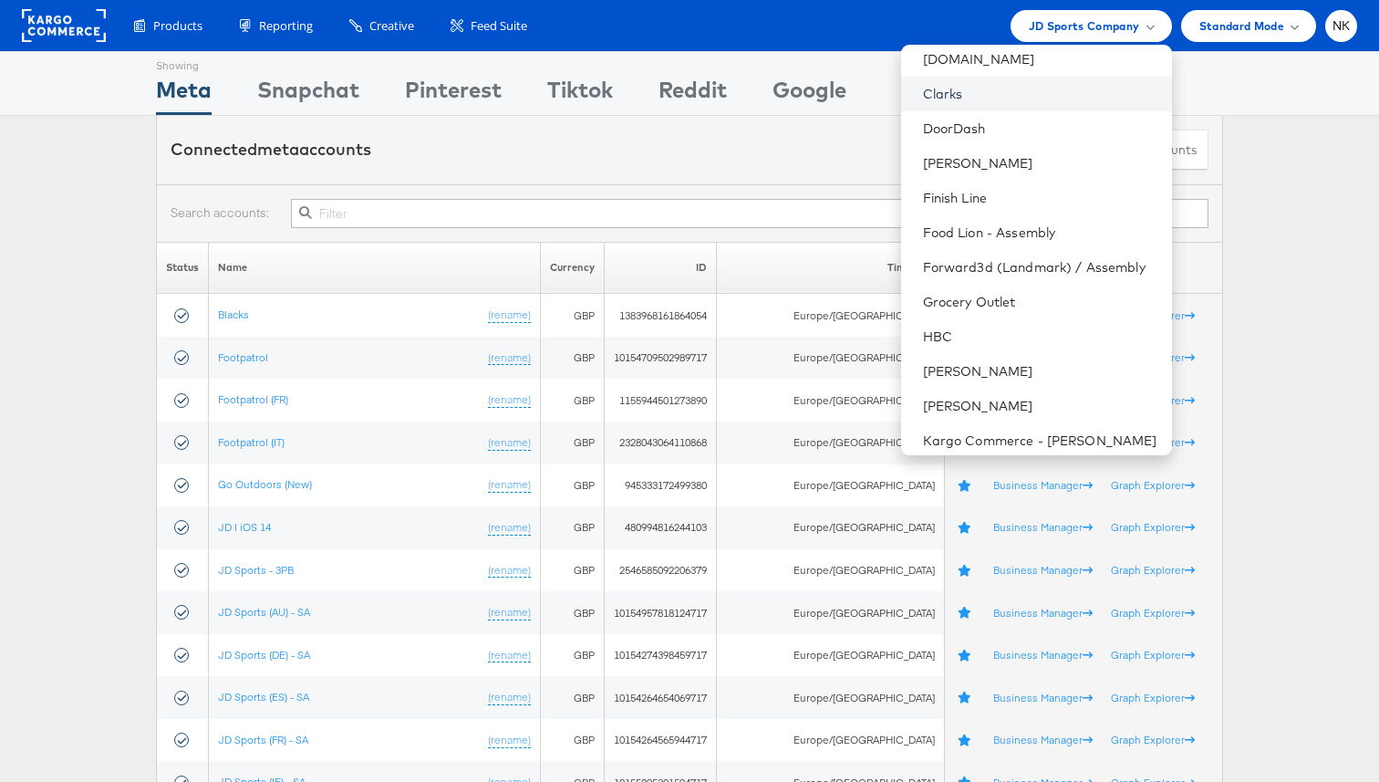
click at [963, 99] on link "Clarks" at bounding box center [1040, 94] width 234 height 18
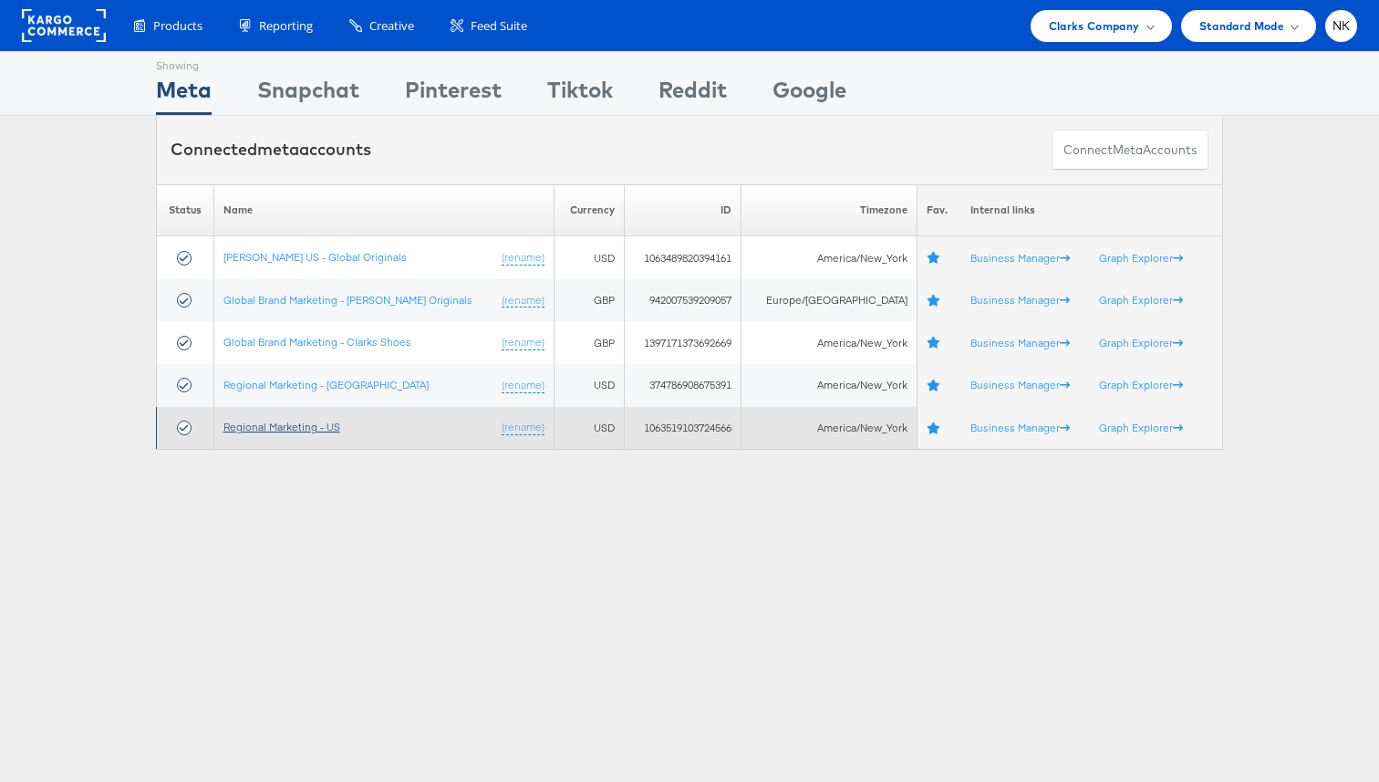
click at [282, 428] on link "Regional Marketing - US" at bounding box center [281, 427] width 117 height 14
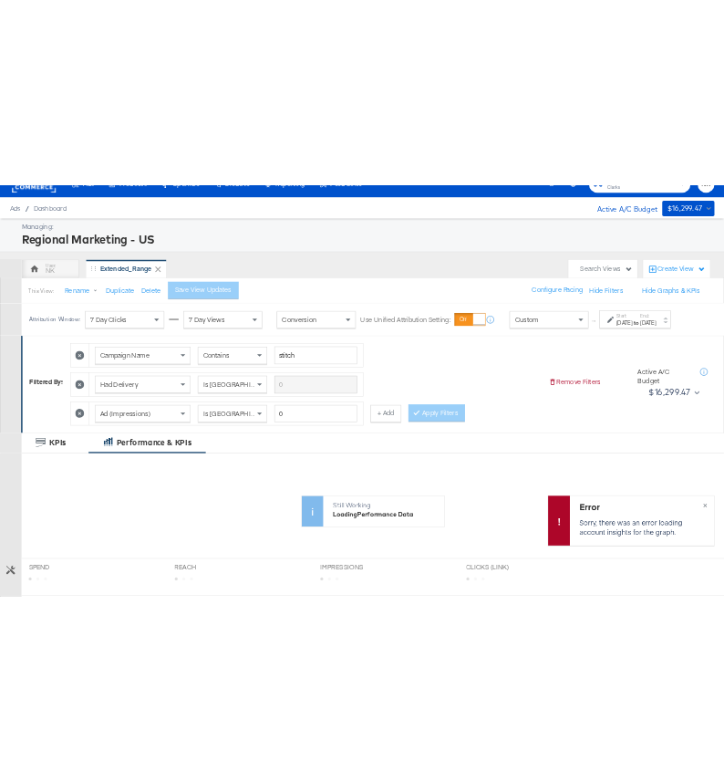
scroll to position [26, 0]
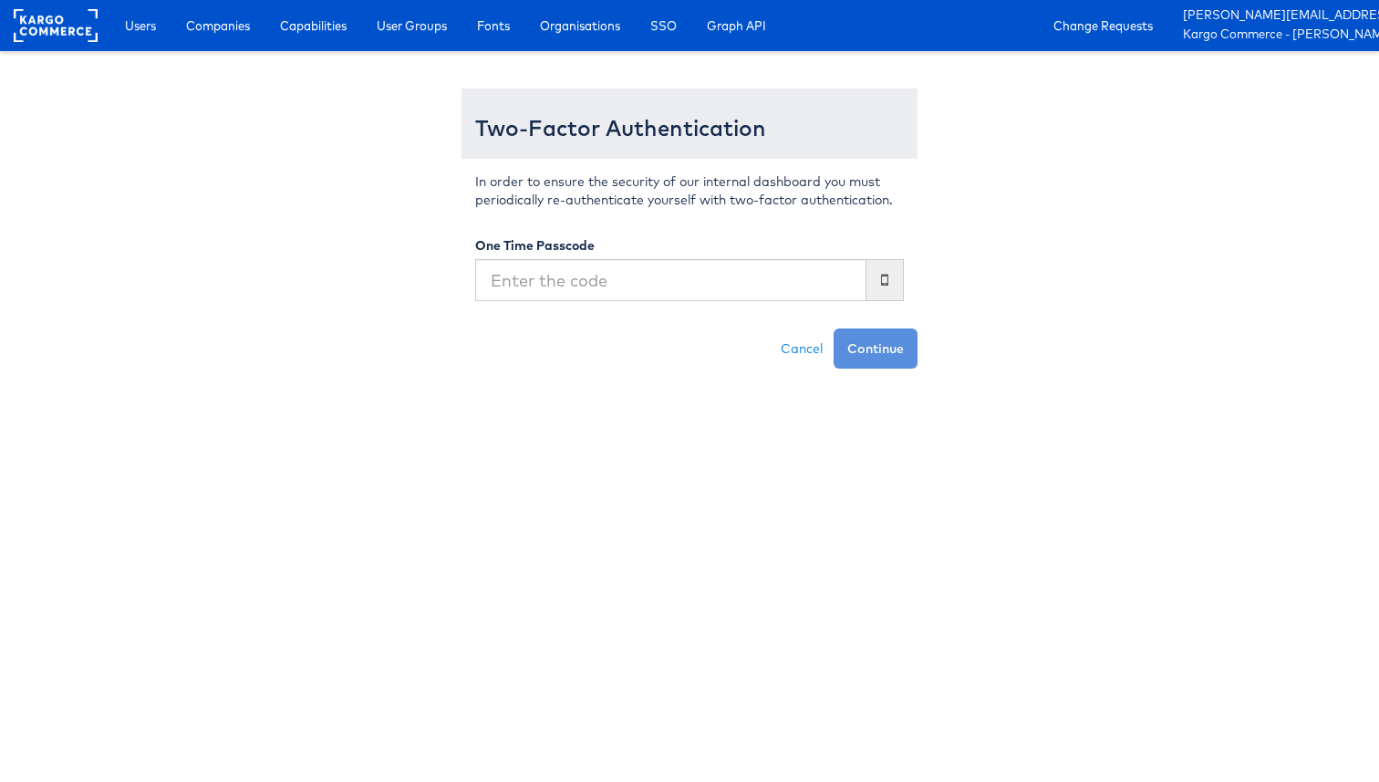
click at [759, 286] on input "text" at bounding box center [670, 280] width 391 height 42
type input "262569"
click at [834, 328] on button "Continue" at bounding box center [876, 348] width 84 height 40
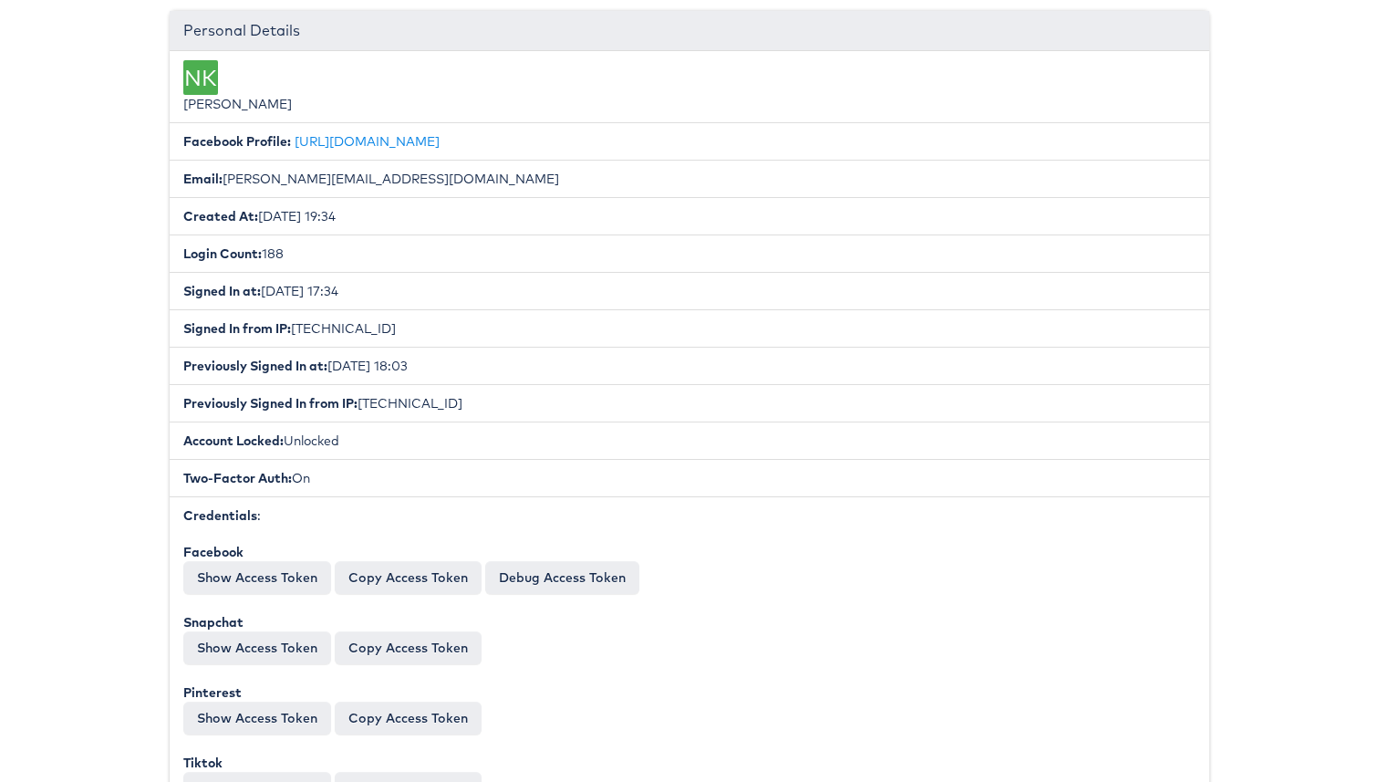
scroll to position [357, 0]
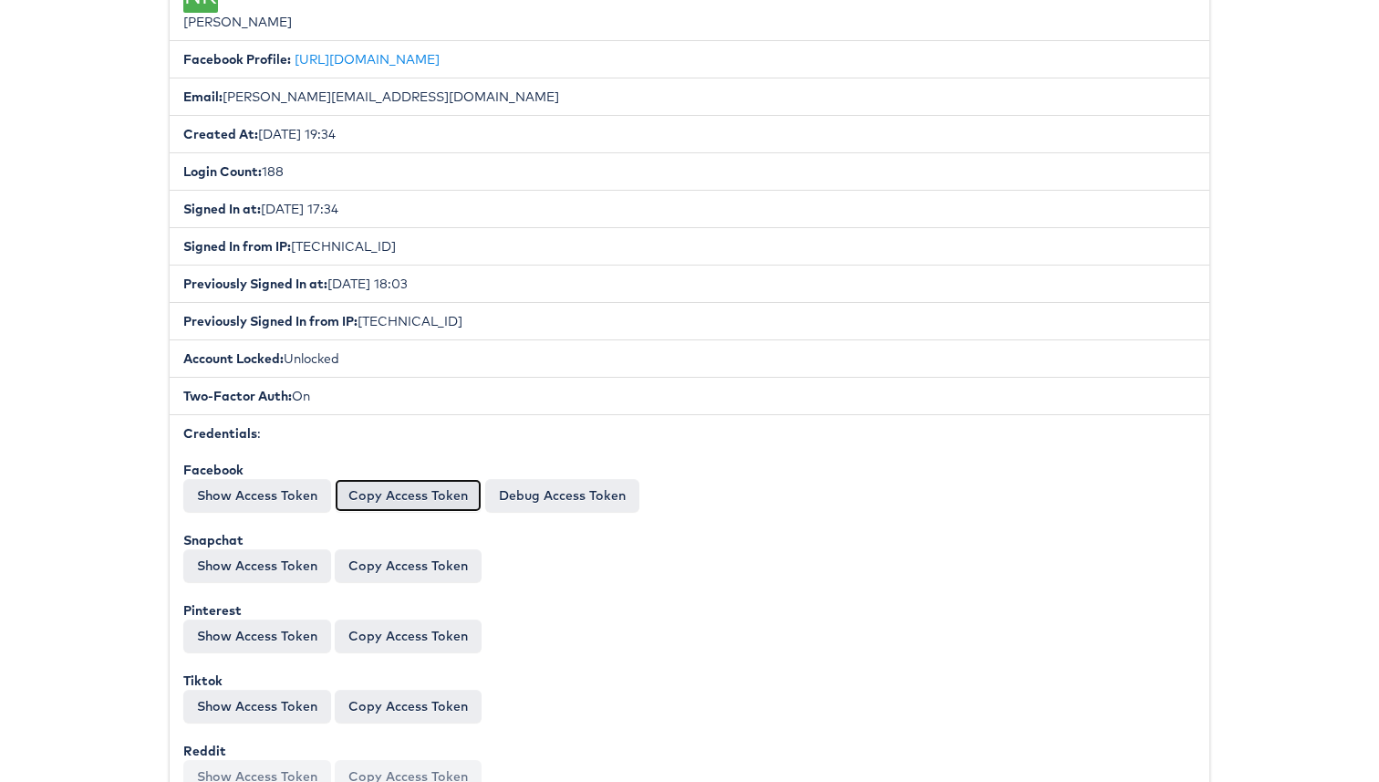
click at [363, 495] on button "Copy Access Token" at bounding box center [408, 495] width 147 height 33
click at [374, 501] on button "Copy Access Token" at bounding box center [408, 495] width 147 height 33
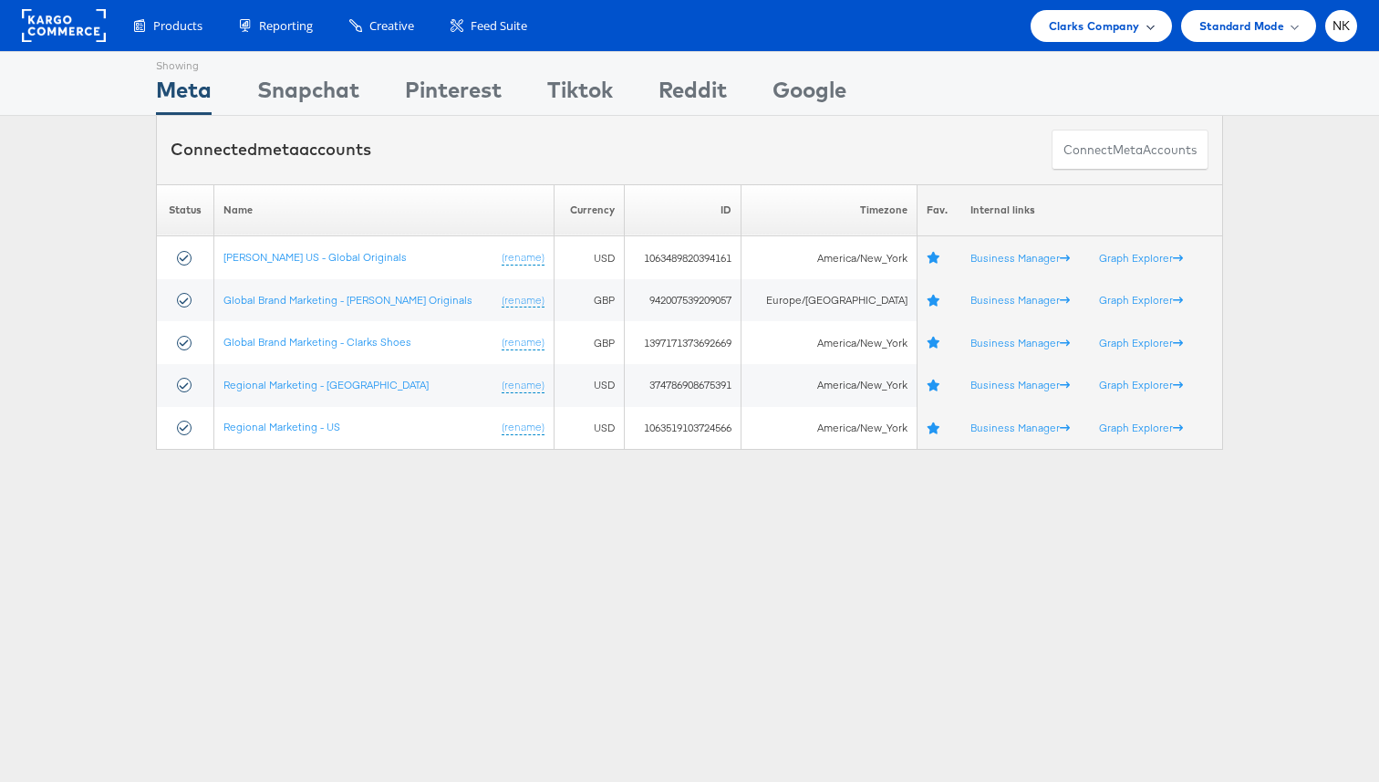
click at [1095, 35] on span "Clarks Company" at bounding box center [1094, 25] width 91 height 19
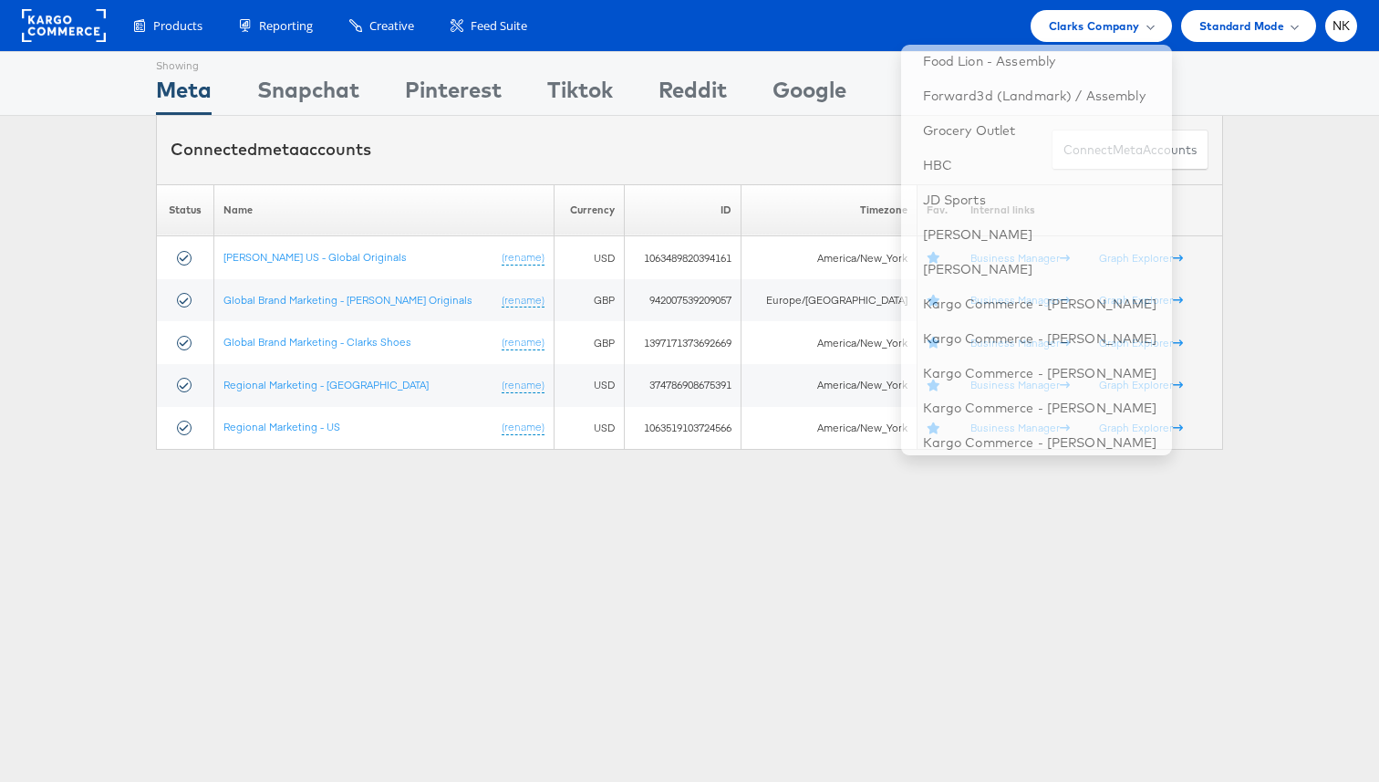
scroll to position [770, 0]
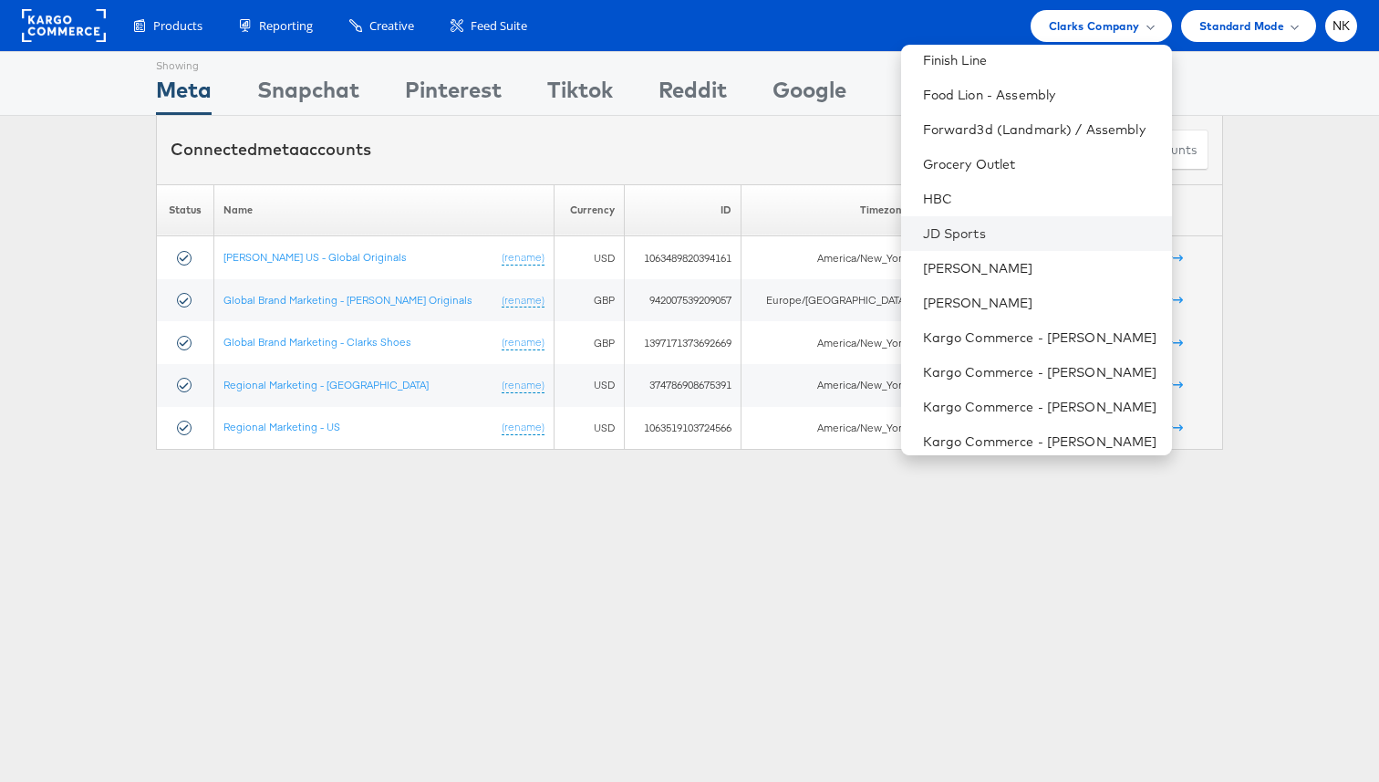
click at [982, 243] on li "JD Sports" at bounding box center [1036, 233] width 271 height 35
click at [981, 234] on link "JD Sports" at bounding box center [1040, 233] width 234 height 18
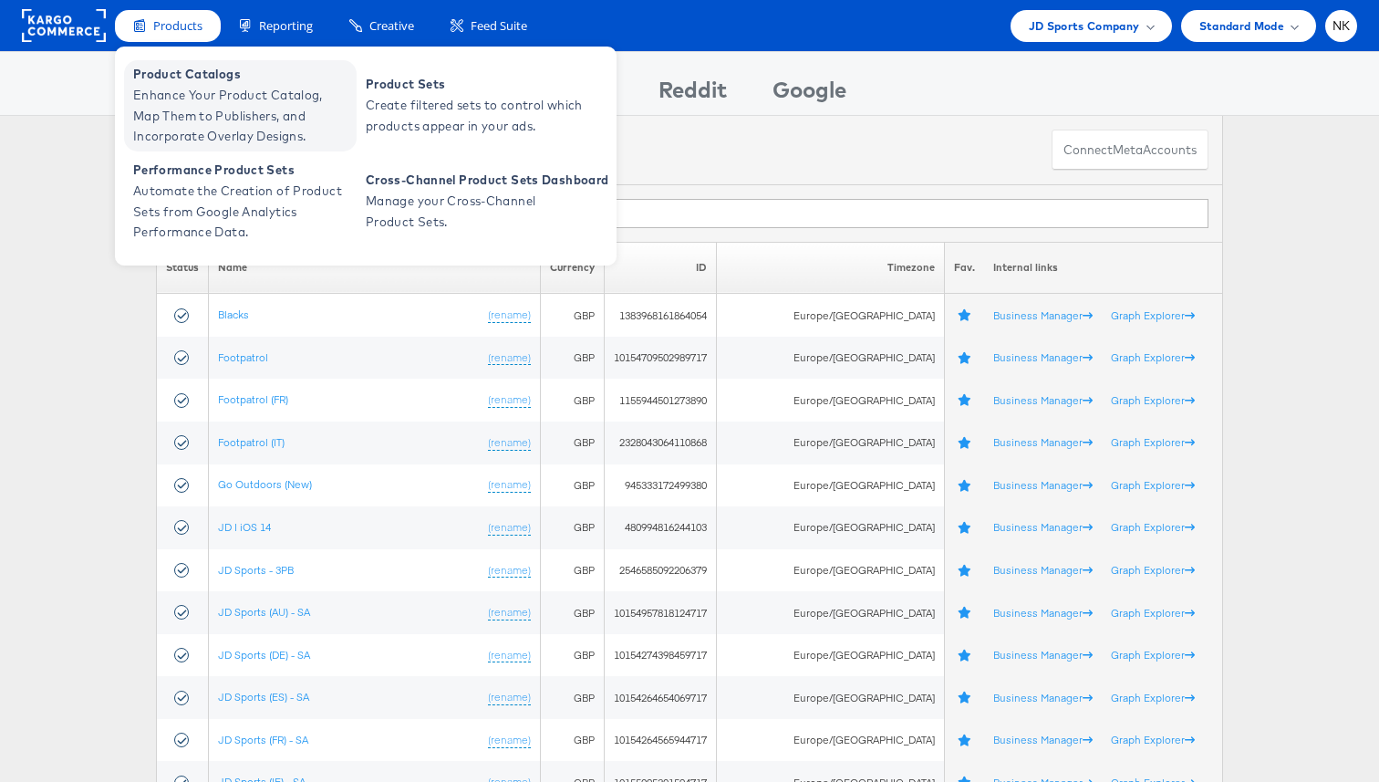
click at [195, 74] on span "Product Catalogs" at bounding box center [242, 74] width 219 height 21
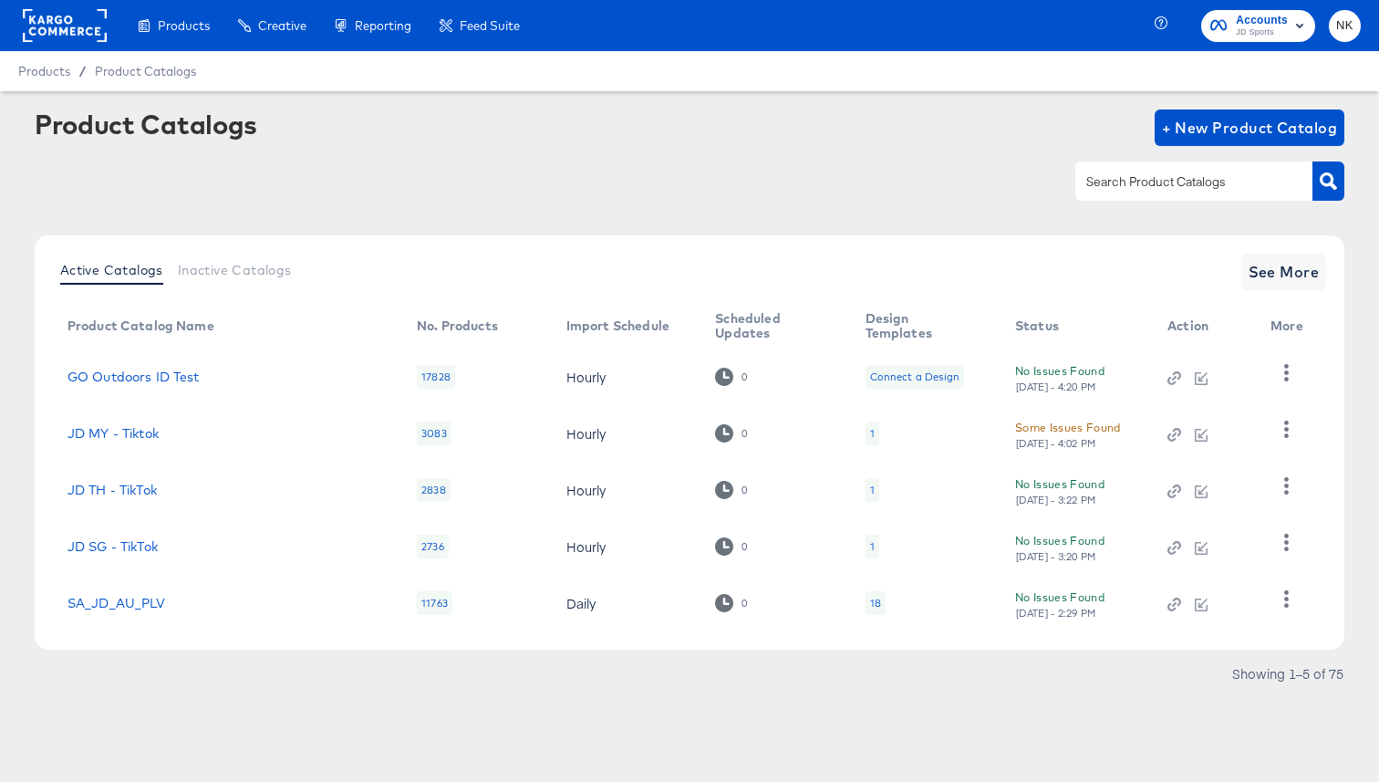
click at [1152, 171] on div at bounding box center [1193, 180] width 237 height 38
type input "stitcherads - Go outdoors"
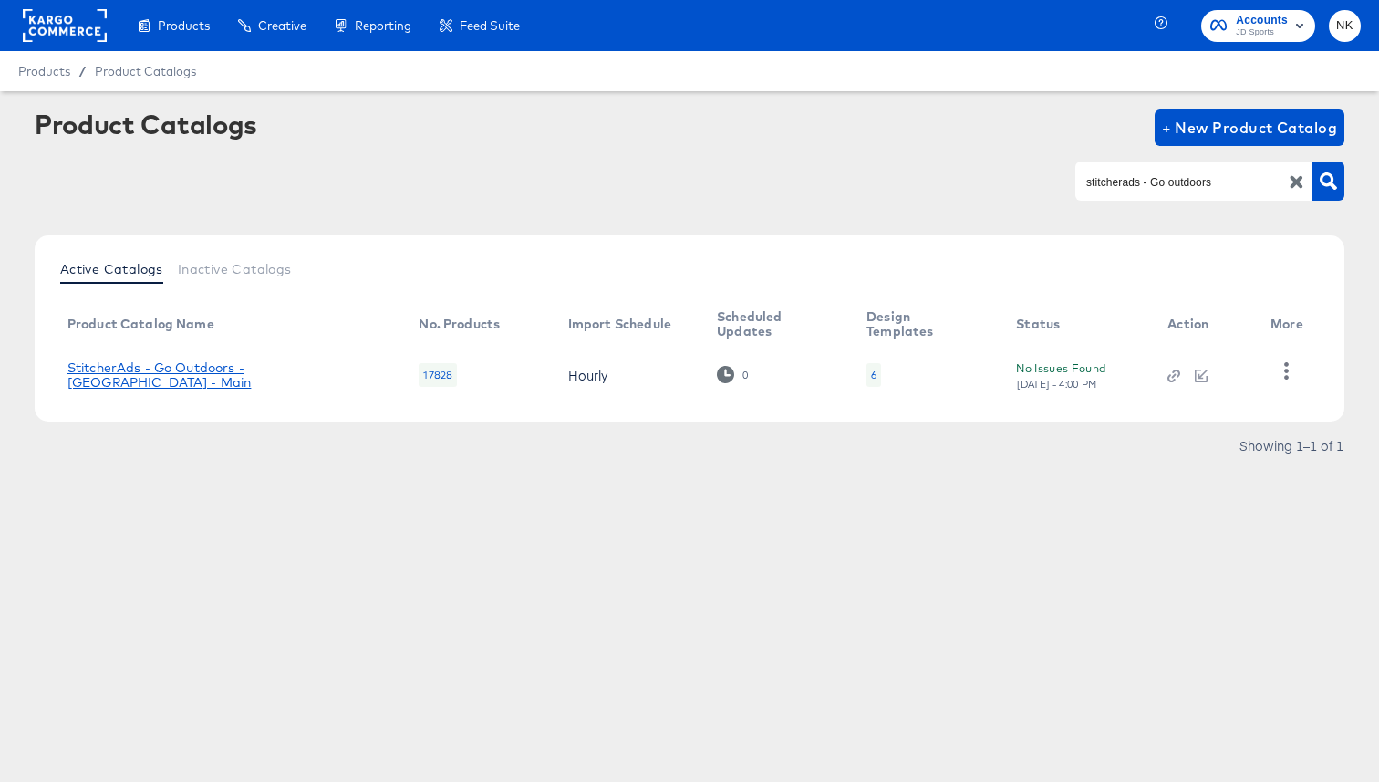
click at [247, 379] on link "StitcherAds - Go Outdoors - UK - Main" at bounding box center [225, 374] width 316 height 29
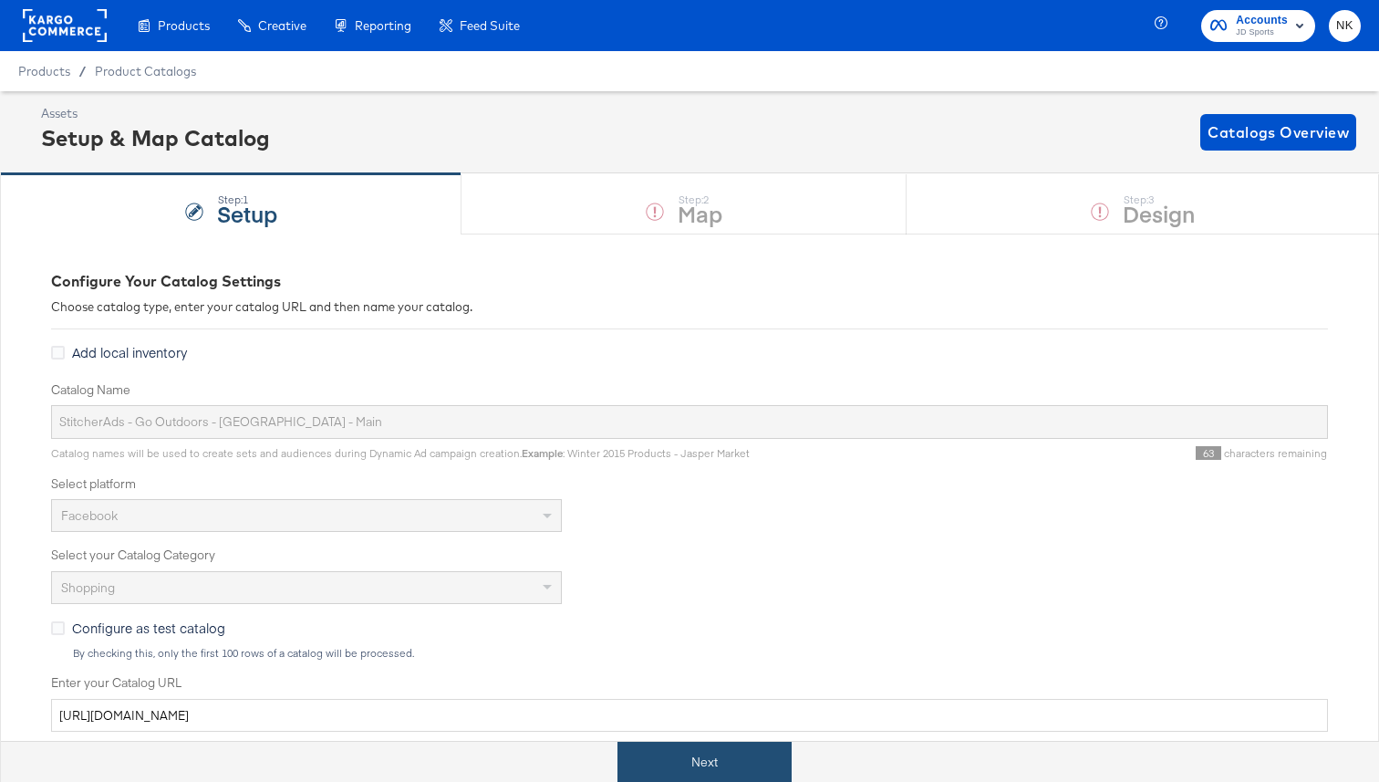
click at [763, 756] on button "Next" at bounding box center [705, 762] width 174 height 41
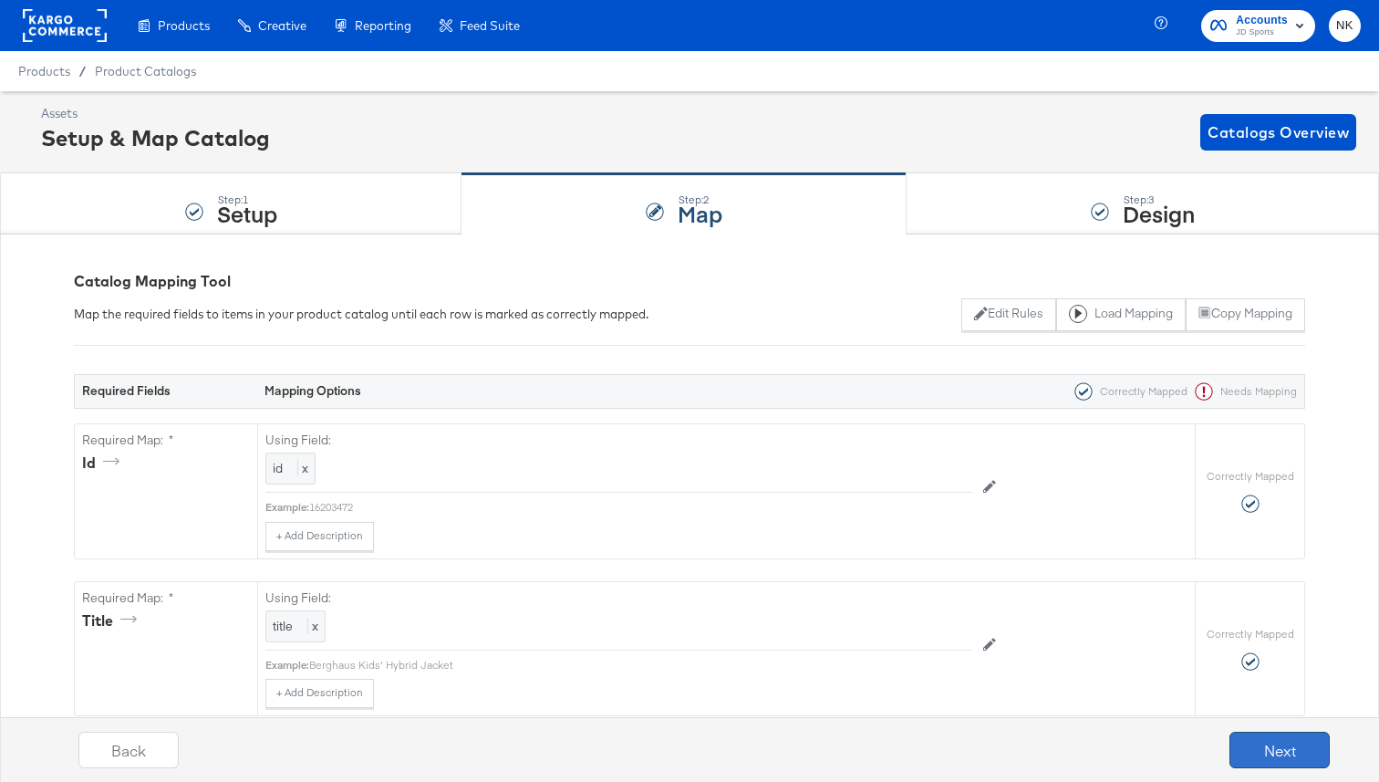
click at [1255, 741] on button "Next" at bounding box center [1280, 750] width 100 height 36
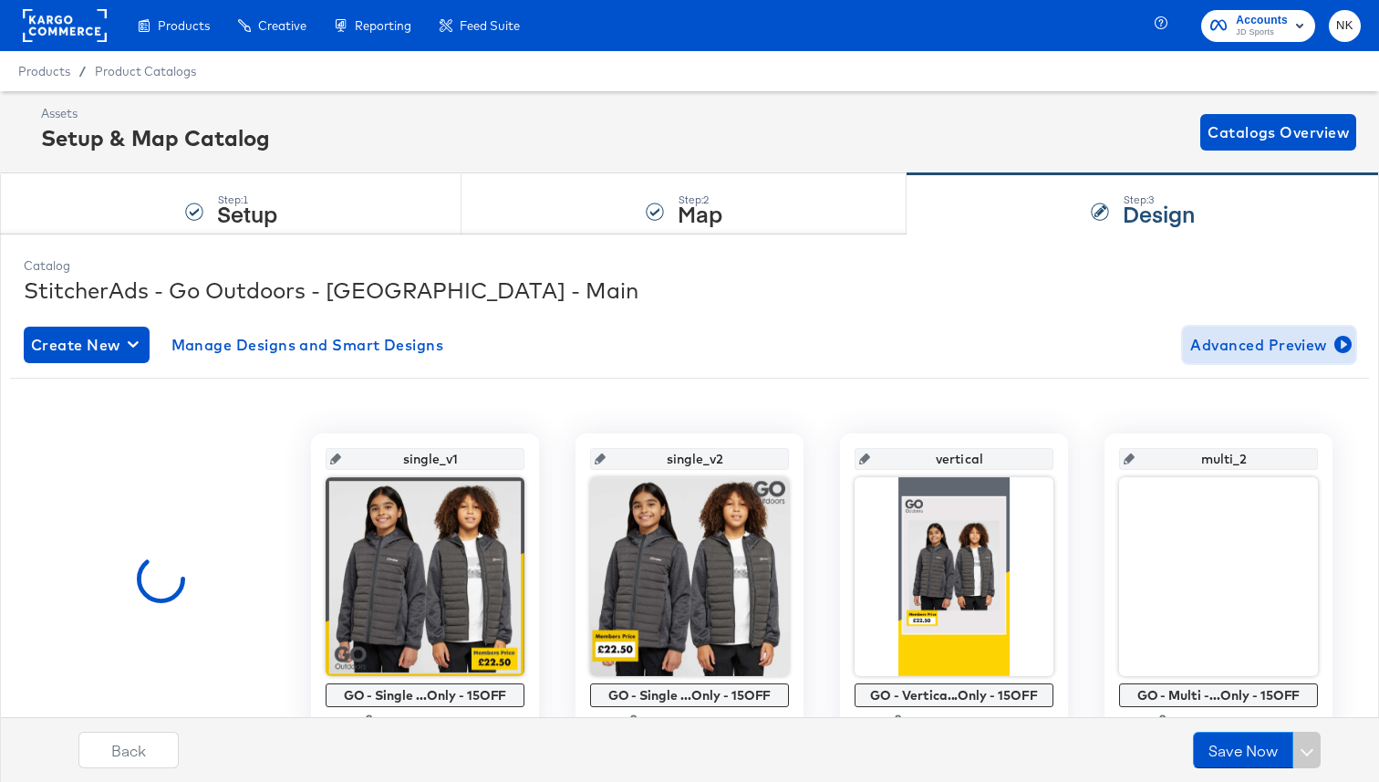
click at [1227, 355] on span "Advanced Preview" at bounding box center [1269, 345] width 158 height 26
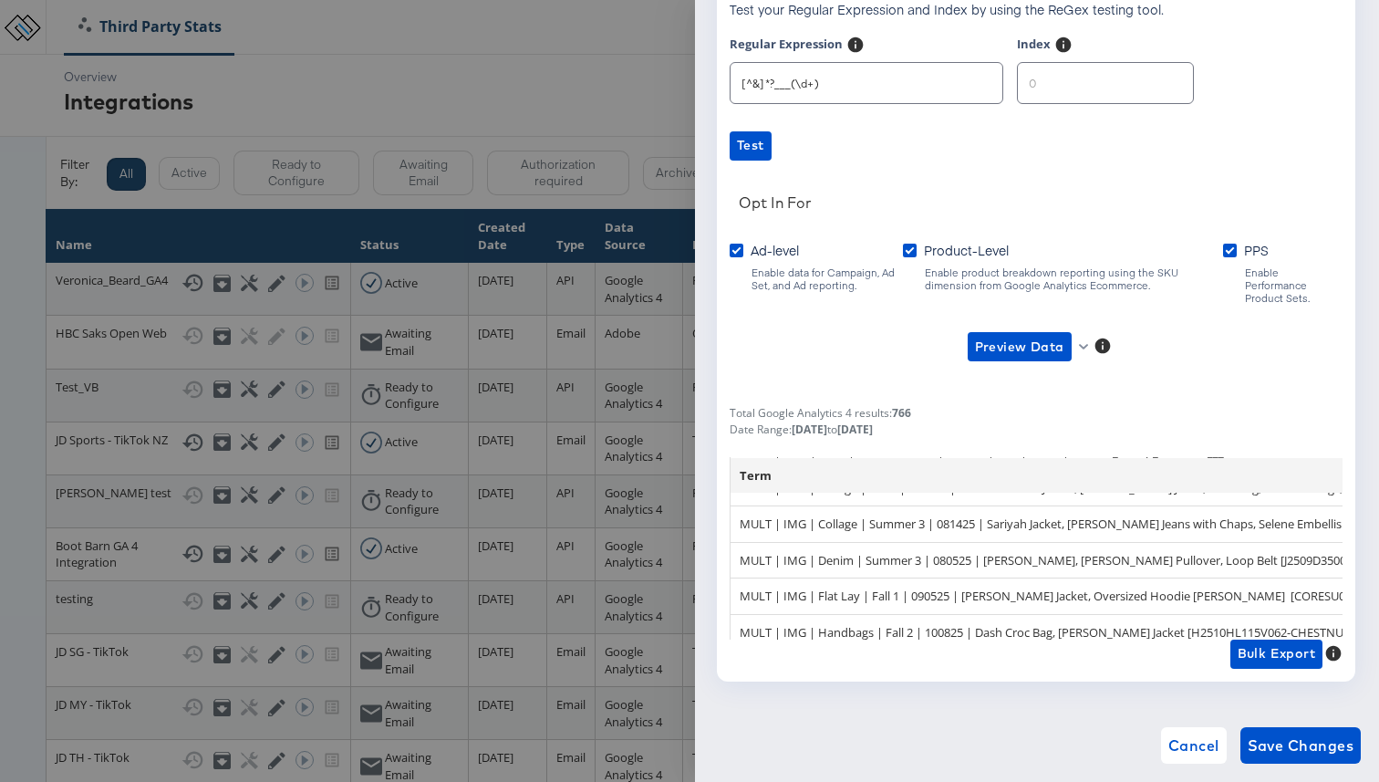
scroll to position [937, 0]
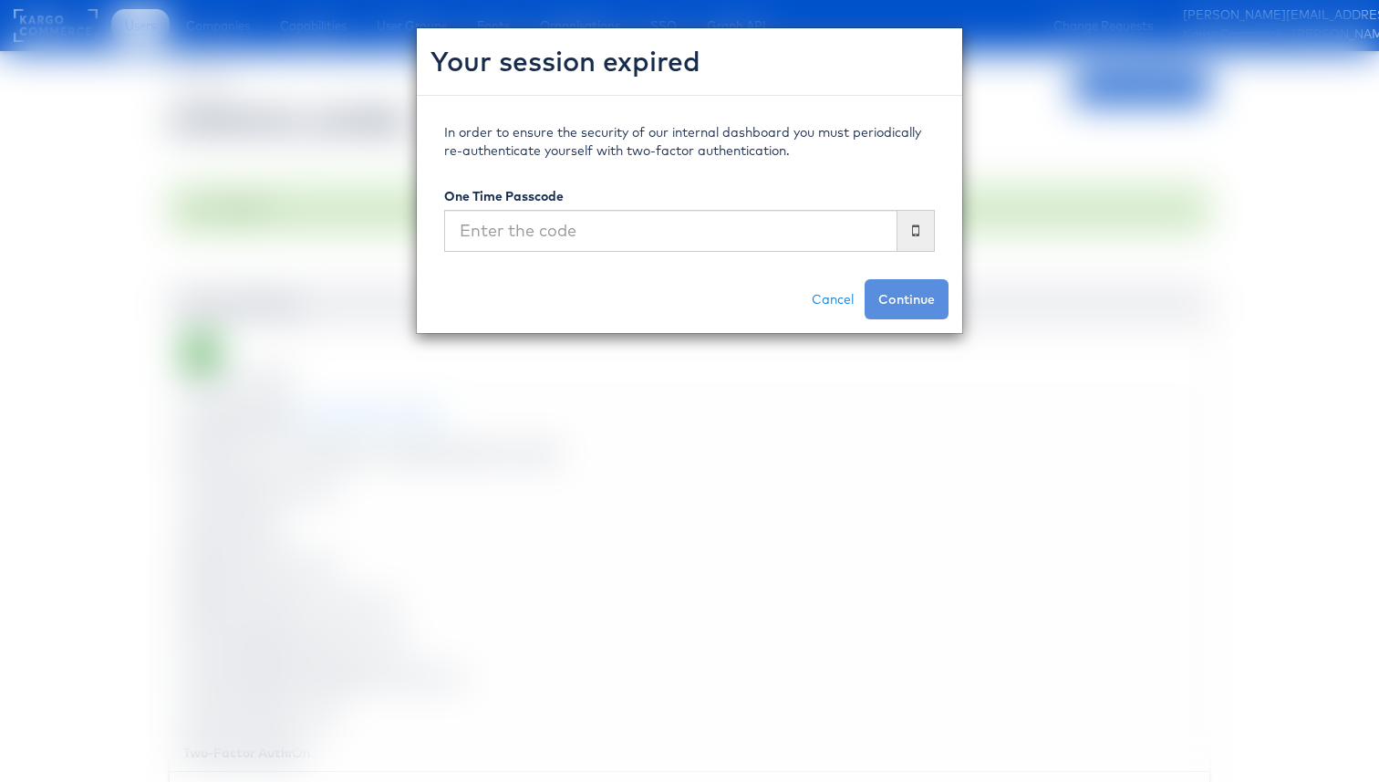
scroll to position [357, 0]
